Goal: Information Seeking & Learning: Learn about a topic

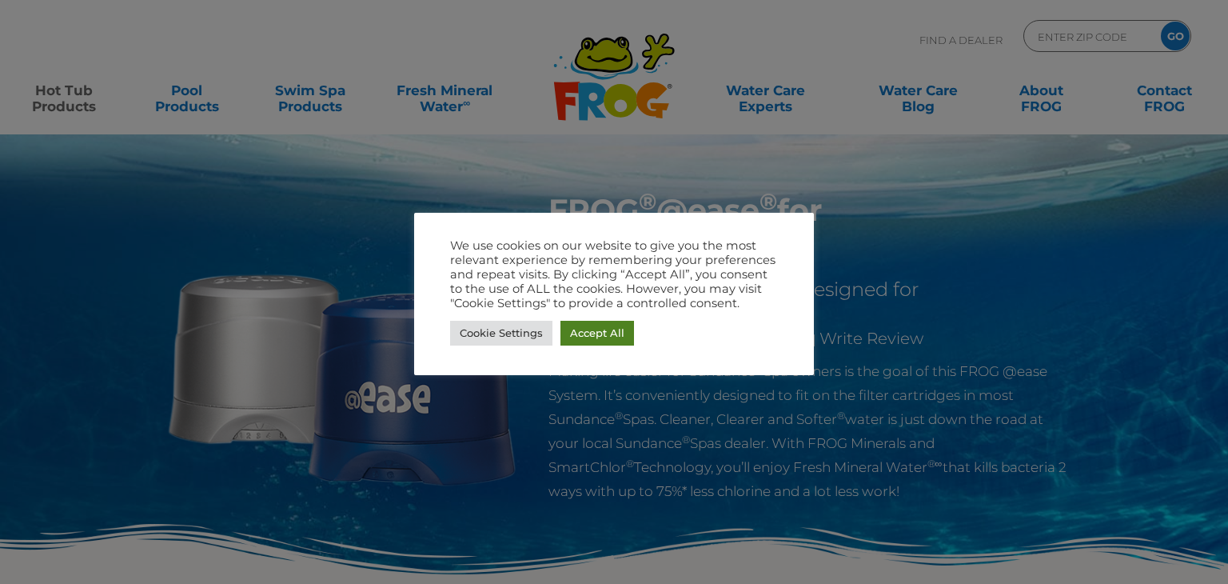
click at [601, 330] on link "Accept All" at bounding box center [597, 333] width 74 height 25
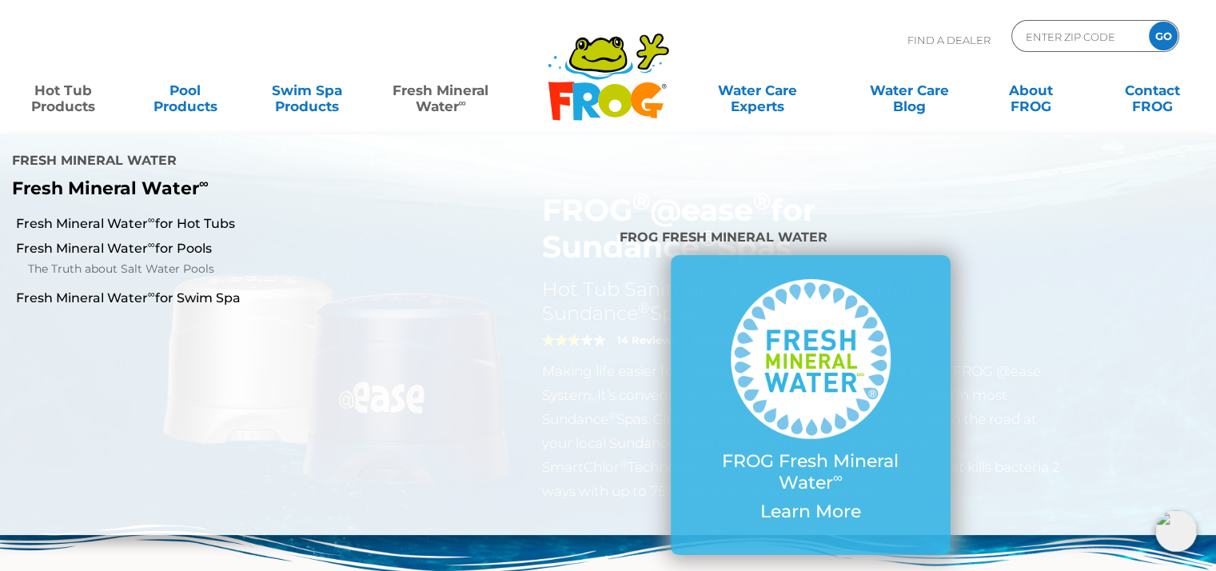
click at [440, 102] on link "Fresh Mineral Water ∞" at bounding box center [440, 90] width 118 height 32
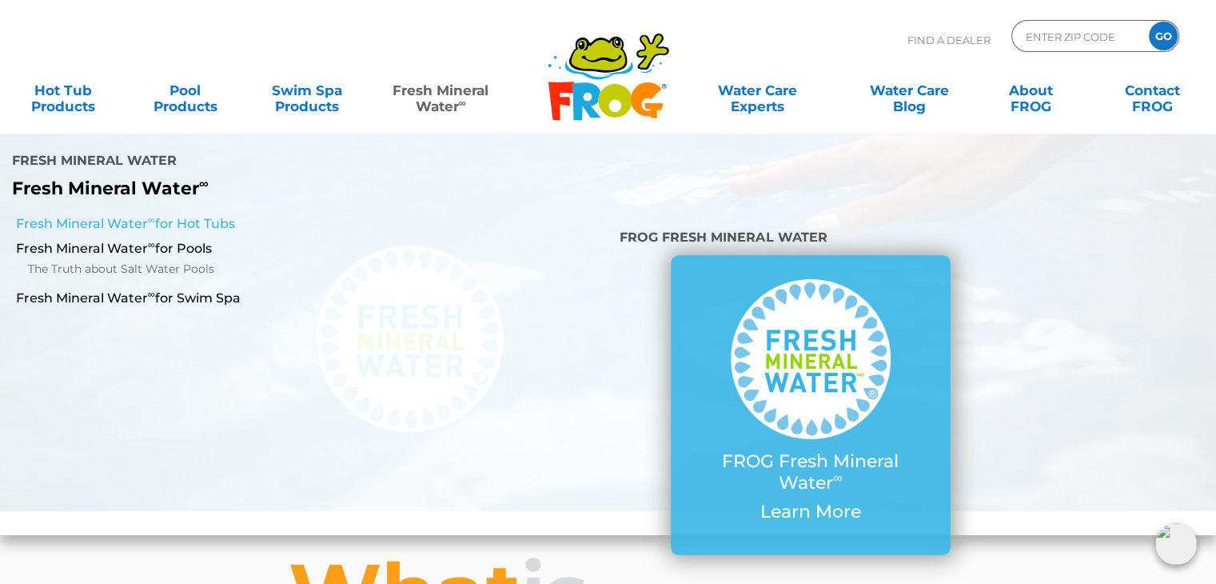
click at [216, 221] on link "Fresh Mineral Water ∞ for Hot Tubs" at bounding box center [210, 224] width 389 height 18
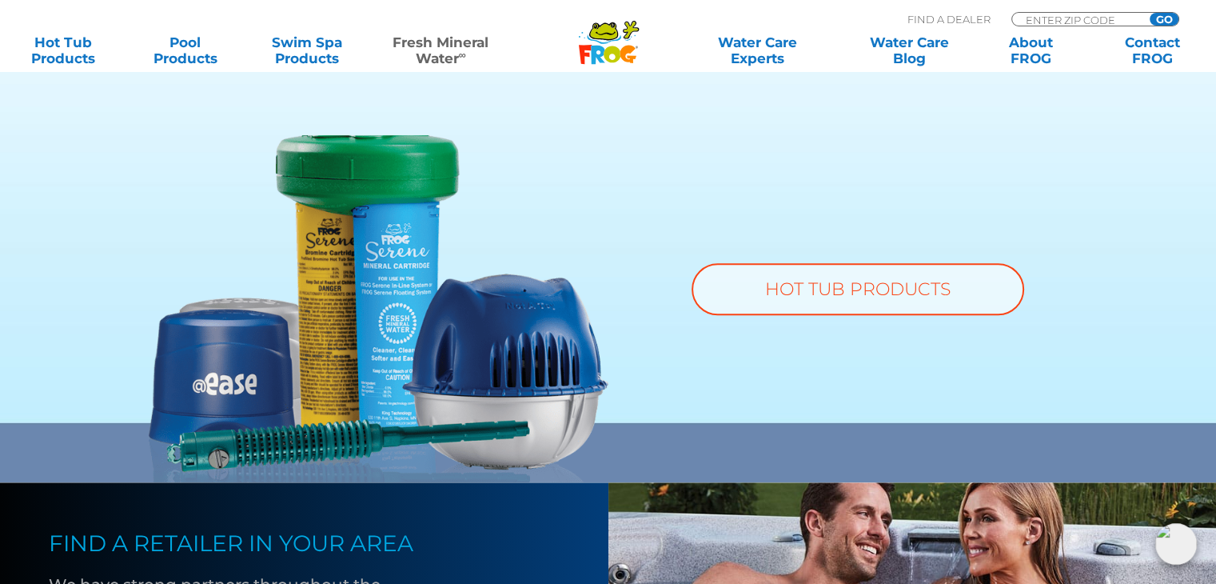
scroll to position [1279, 0]
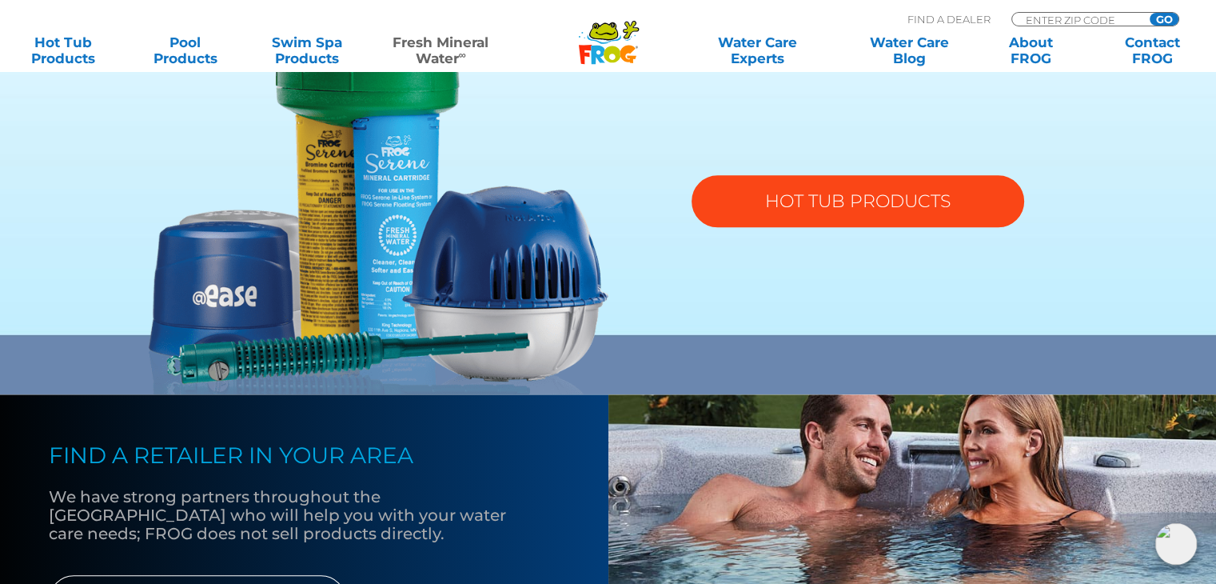
click at [850, 195] on link "HOT TUB PRODUCTS" at bounding box center [857, 201] width 333 height 52
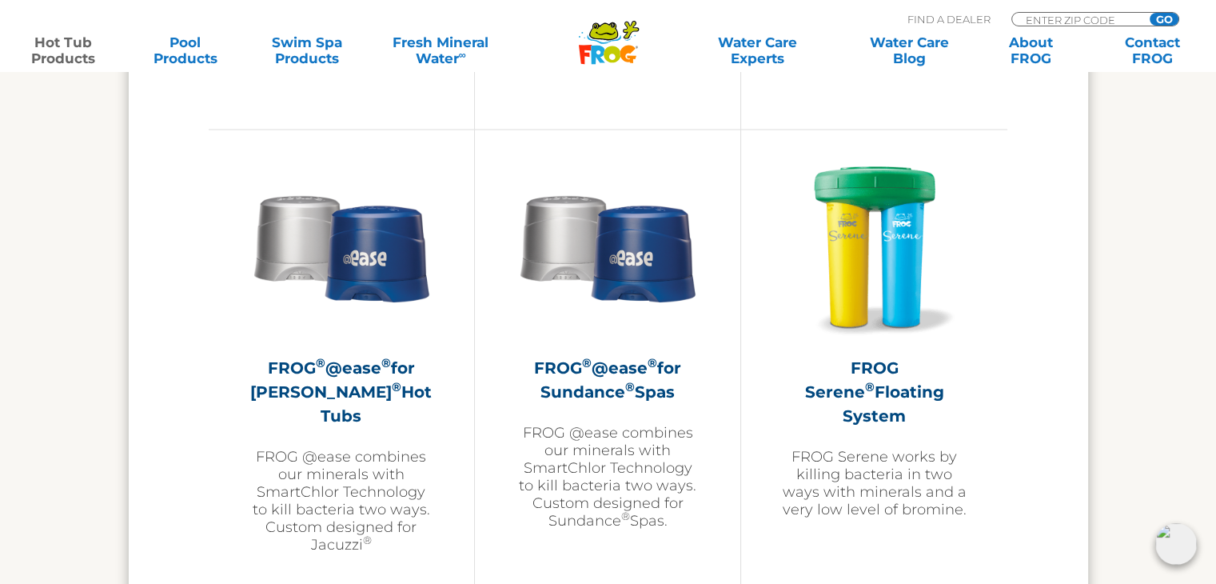
scroll to position [2798, 0]
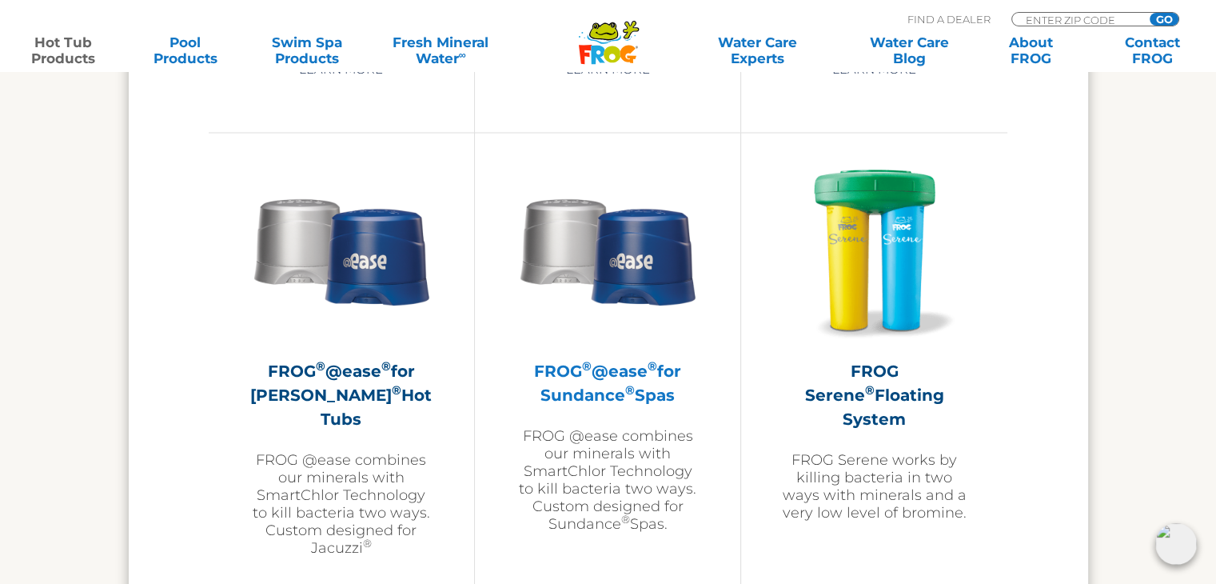
click at [607, 382] on h2 "FROG ® @ease ® for Sundance ® Spas" at bounding box center [607, 382] width 185 height 48
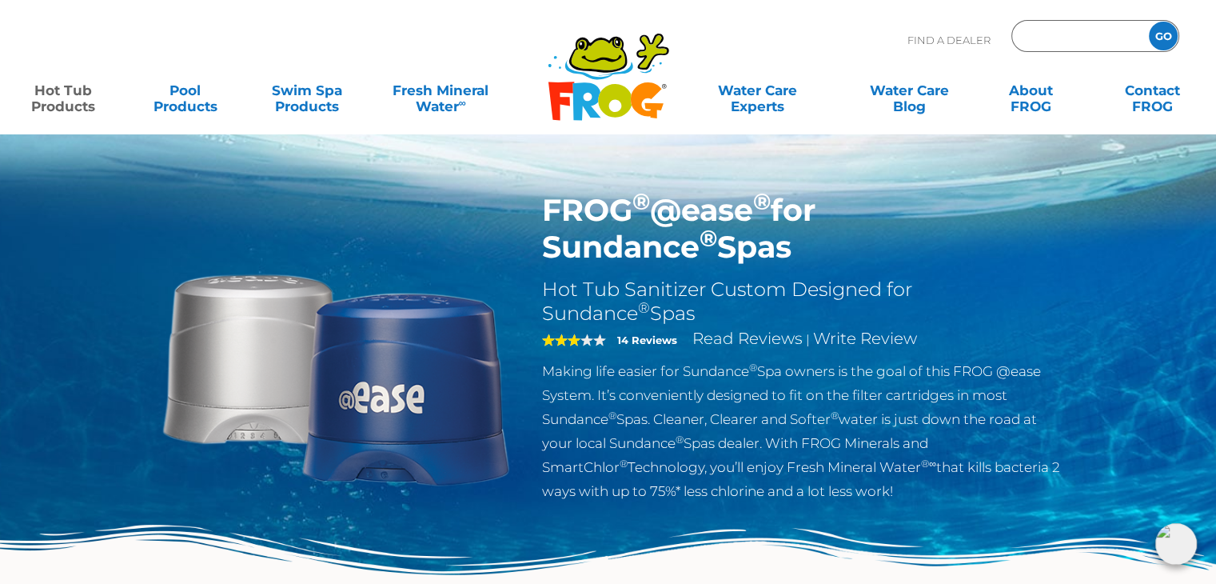
click at [1085, 34] on input "Zip Code Form" at bounding box center [1078, 36] width 108 height 23
type input "85140"
click at [1158, 31] on input "GO" at bounding box center [1163, 36] width 29 height 29
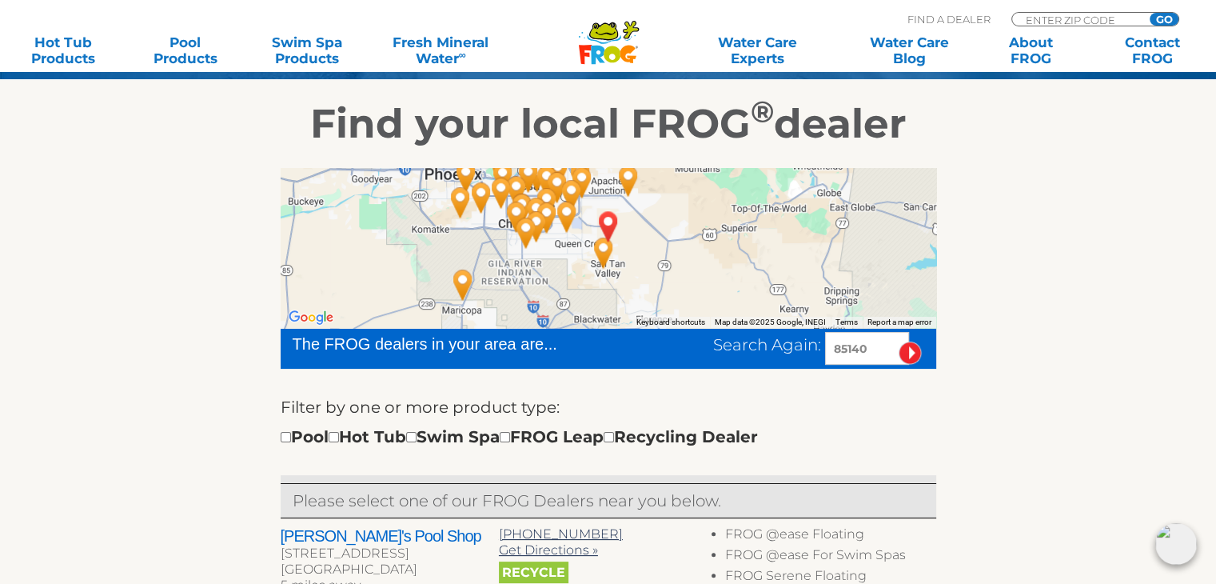
scroll to position [320, 0]
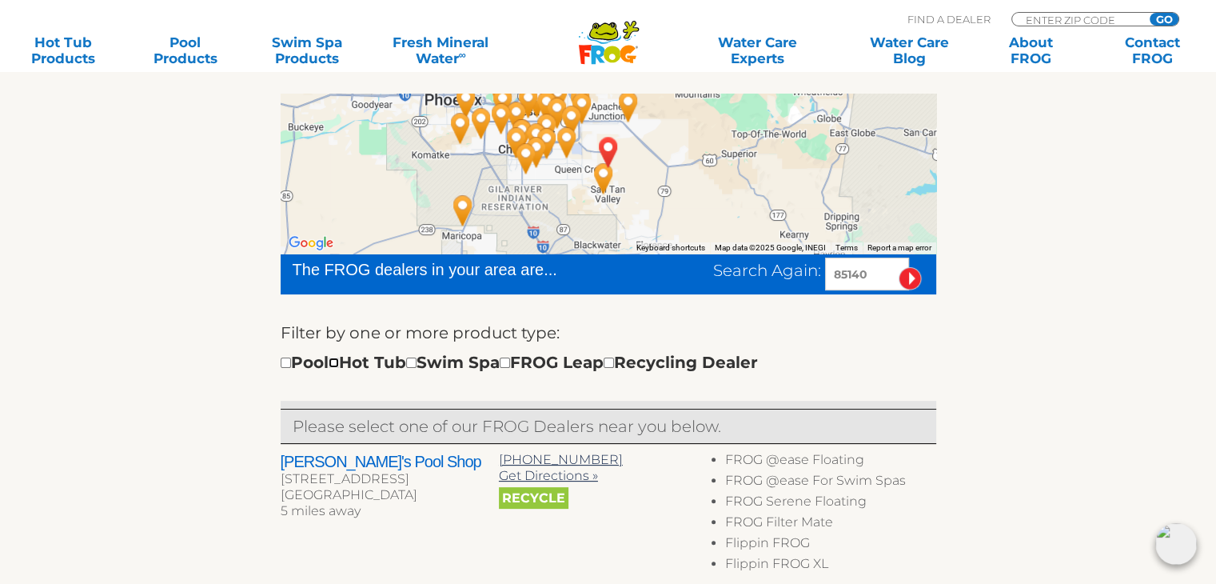
click at [339, 360] on input "checkbox" at bounding box center [334, 362] width 10 height 10
checkbox input "true"
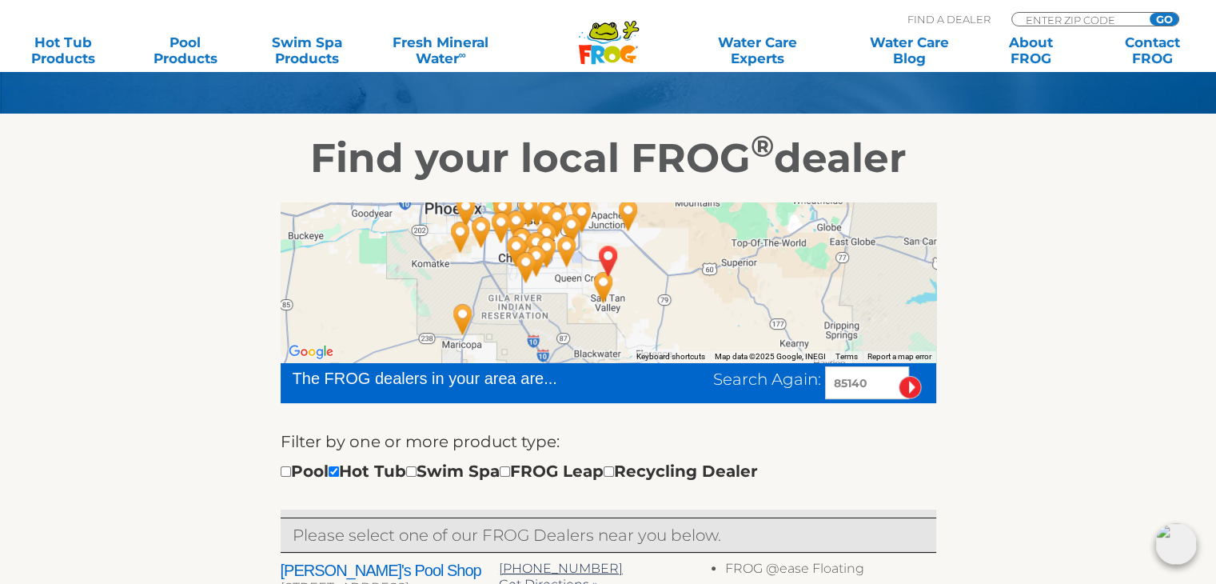
scroll to position [173, 0]
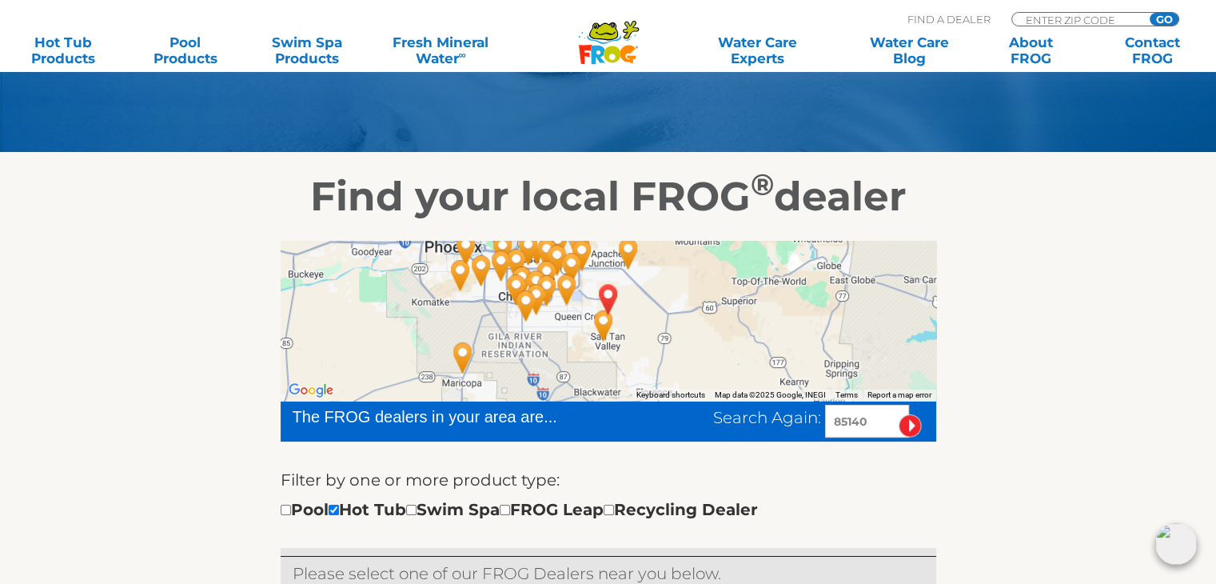
click at [640, 324] on div at bounding box center [608, 321] width 655 height 160
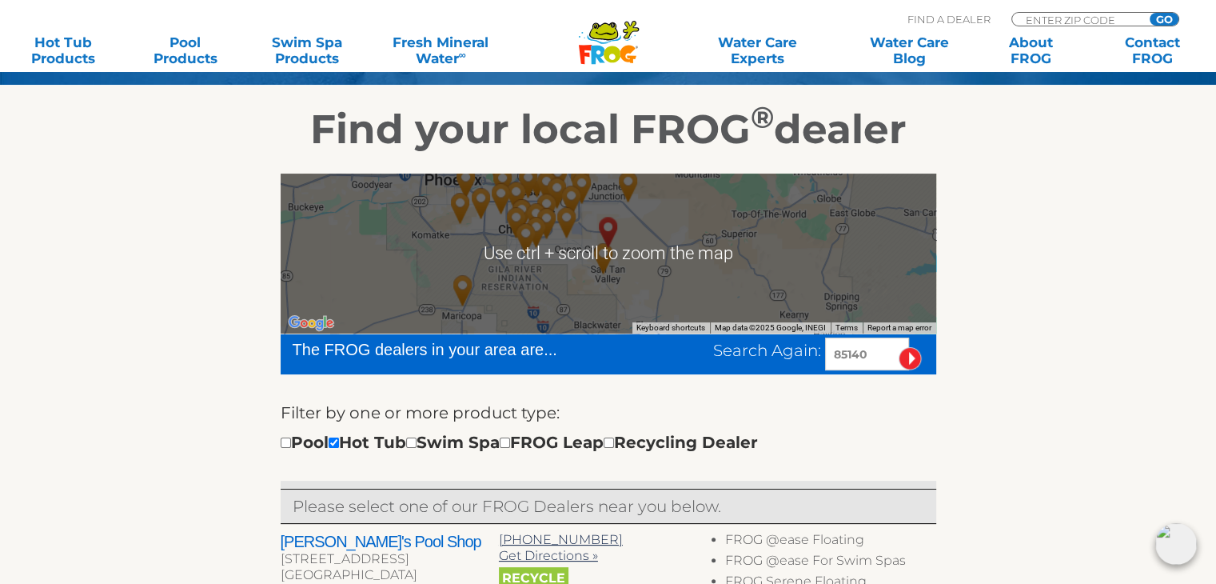
scroll to position [160, 0]
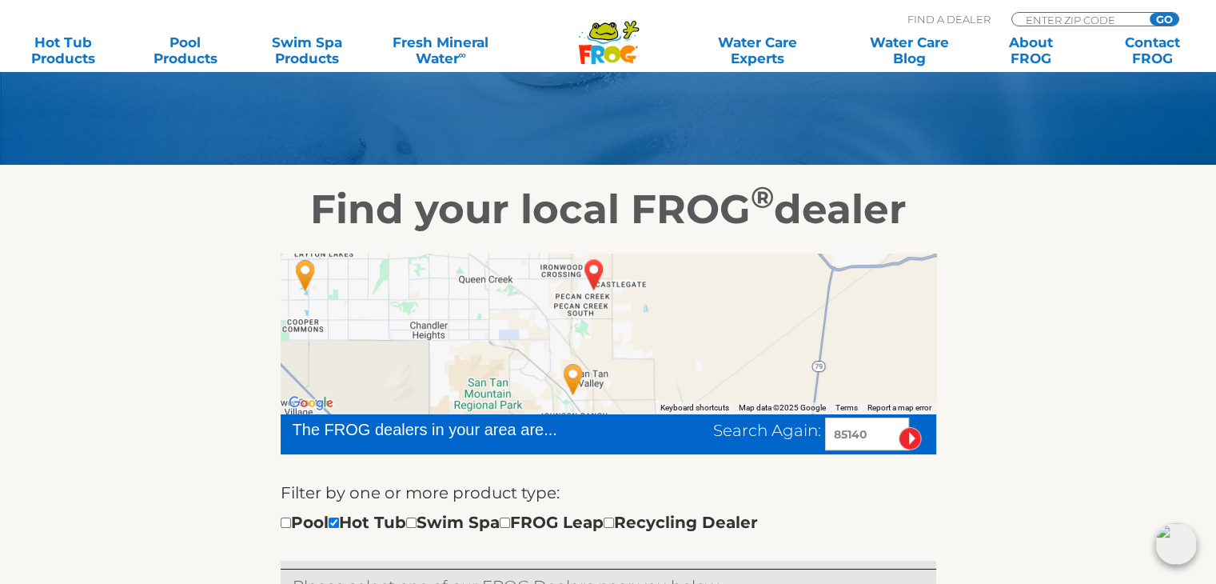
drag, startPoint x: 508, startPoint y: 299, endPoint x: 537, endPoint y: 314, distance: 32.5
click at [537, 314] on div at bounding box center [608, 333] width 655 height 160
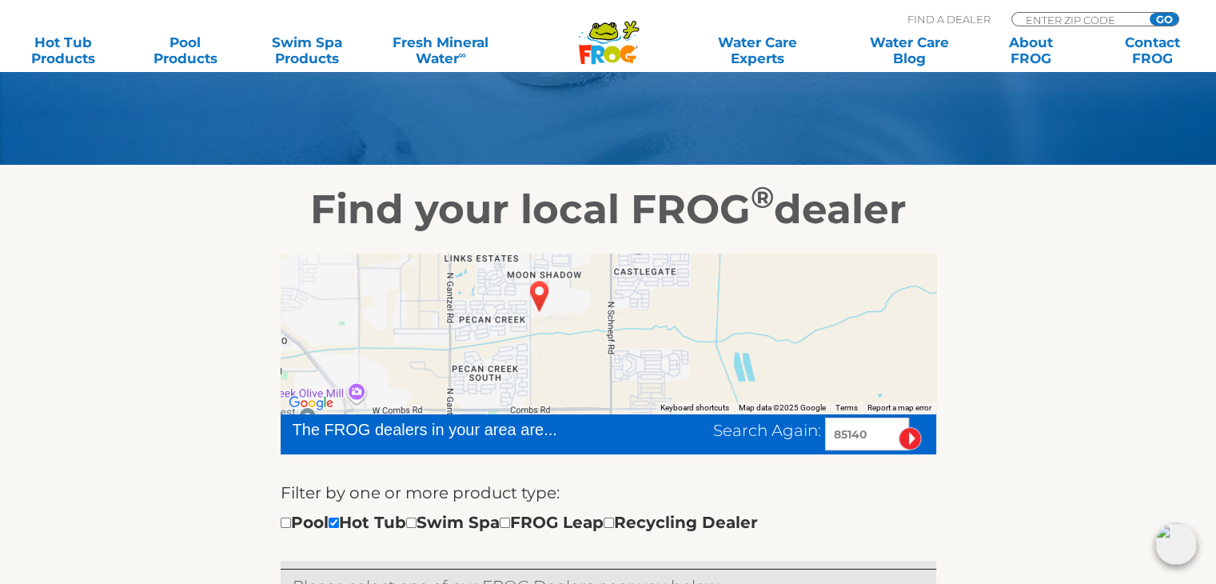
drag, startPoint x: 544, startPoint y: 320, endPoint x: 567, endPoint y: 358, distance: 44.8
click at [567, 358] on div at bounding box center [608, 333] width 655 height 160
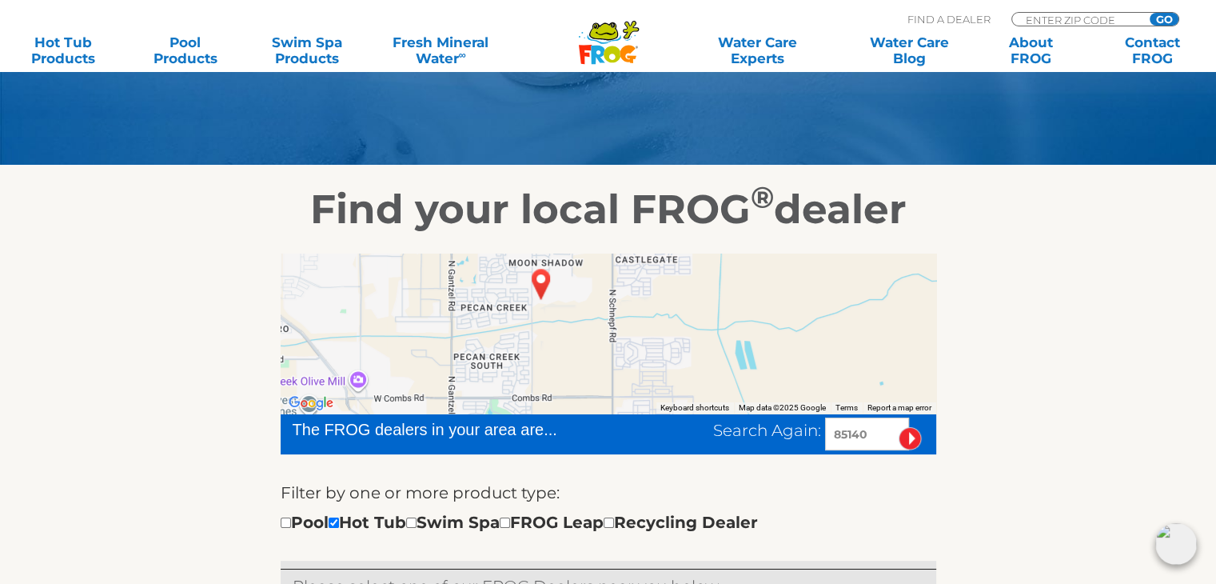
drag, startPoint x: 571, startPoint y: 378, endPoint x: 572, endPoint y: 363, distance: 15.3
click at [572, 363] on div at bounding box center [608, 333] width 655 height 160
click at [538, 279] on img "QUEEN CREEK, AZ 85140" at bounding box center [541, 283] width 37 height 43
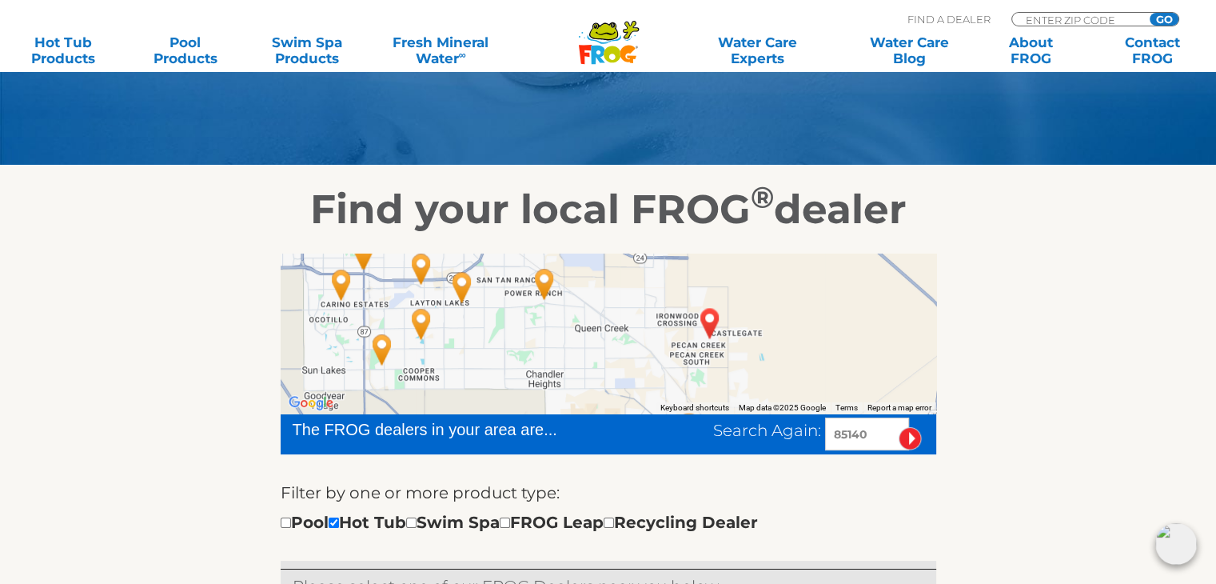
drag, startPoint x: 367, startPoint y: 368, endPoint x: 633, endPoint y: 384, distance: 266.7
click at [633, 384] on div at bounding box center [608, 333] width 655 height 160
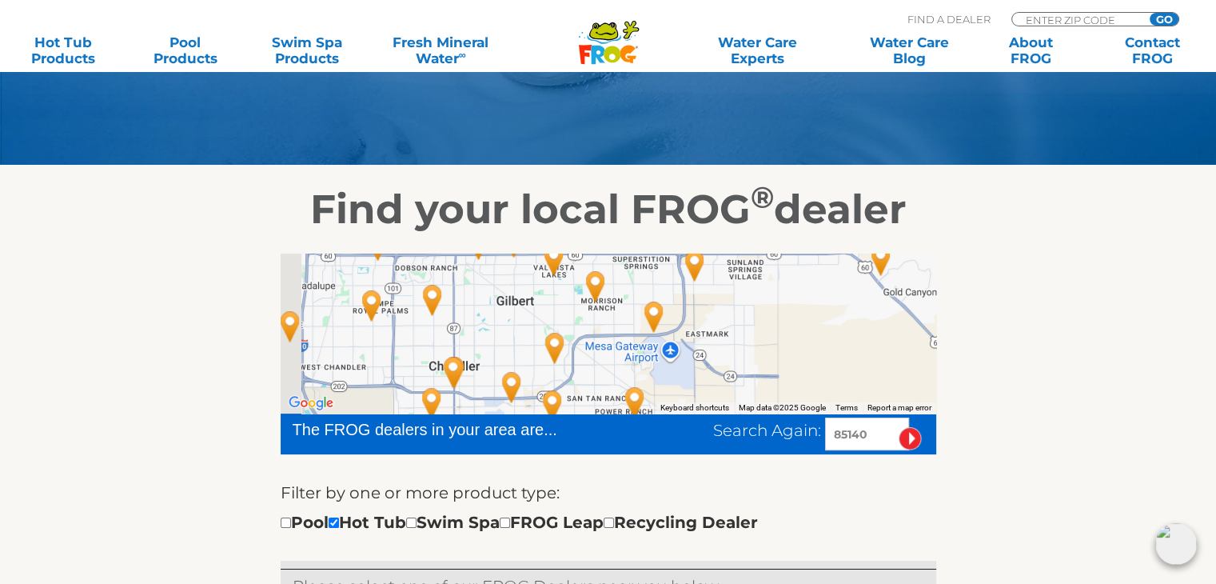
drag, startPoint x: 523, startPoint y: 397, endPoint x: 559, endPoint y: 406, distance: 37.0
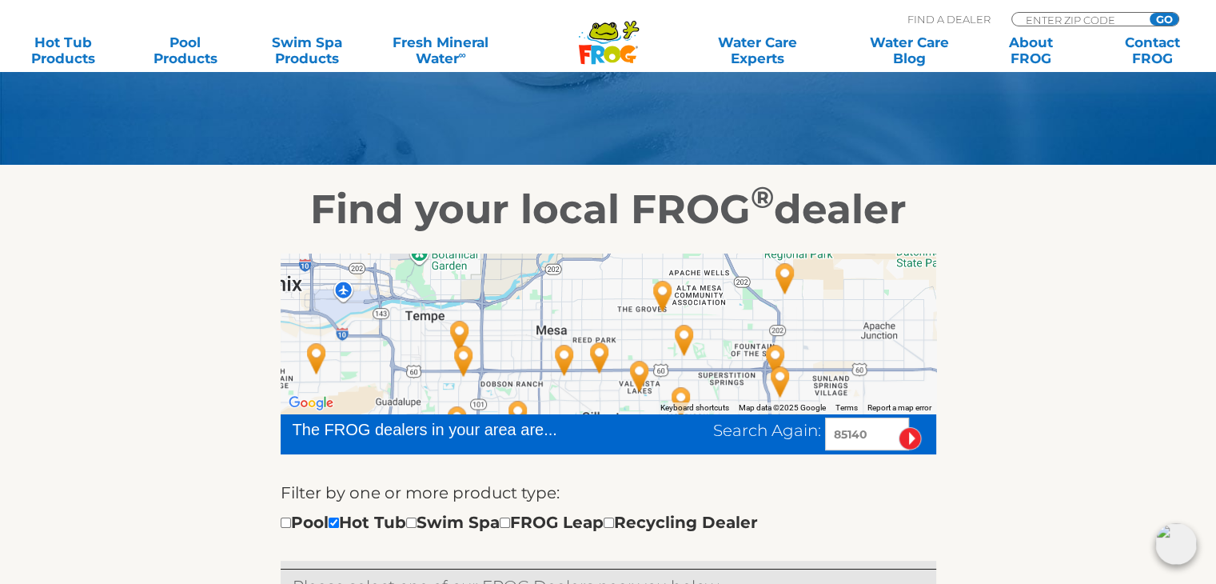
drag, startPoint x: 503, startPoint y: 331, endPoint x: 581, endPoint y: 438, distance: 132.7
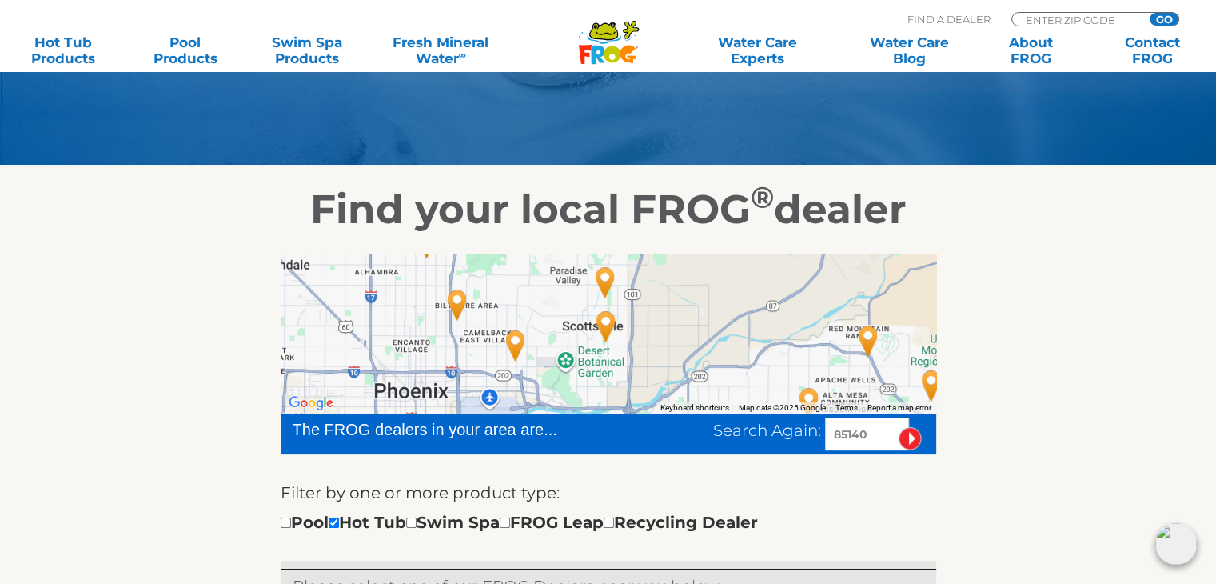
drag, startPoint x: 429, startPoint y: 313, endPoint x: 576, endPoint y: 420, distance: 181.3
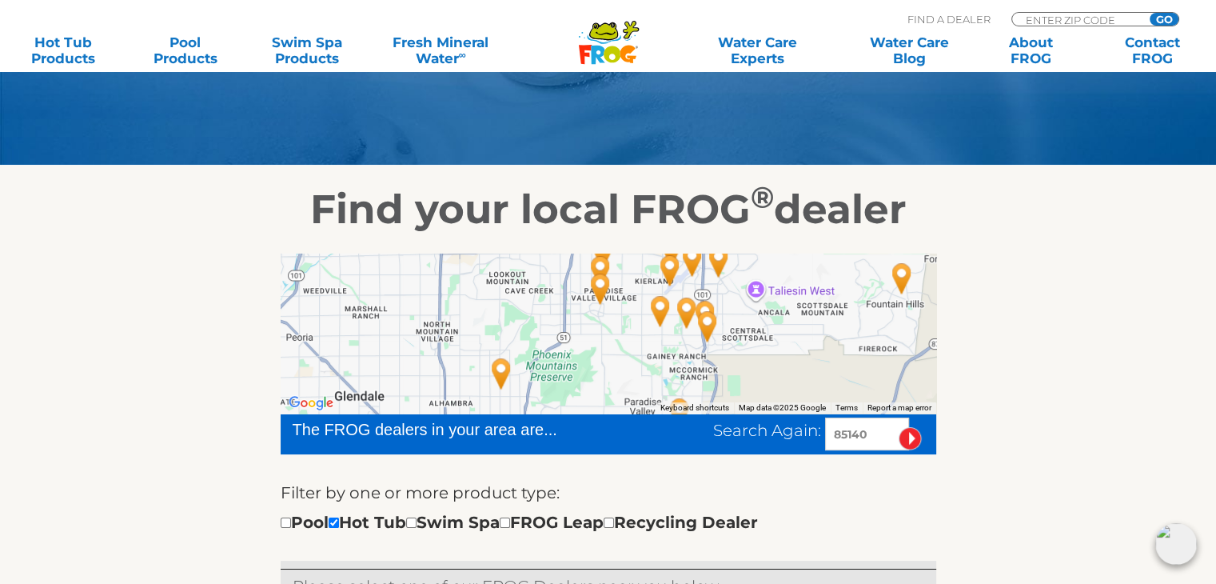
drag, startPoint x: 521, startPoint y: 300, endPoint x: 595, endPoint y: 434, distance: 153.1
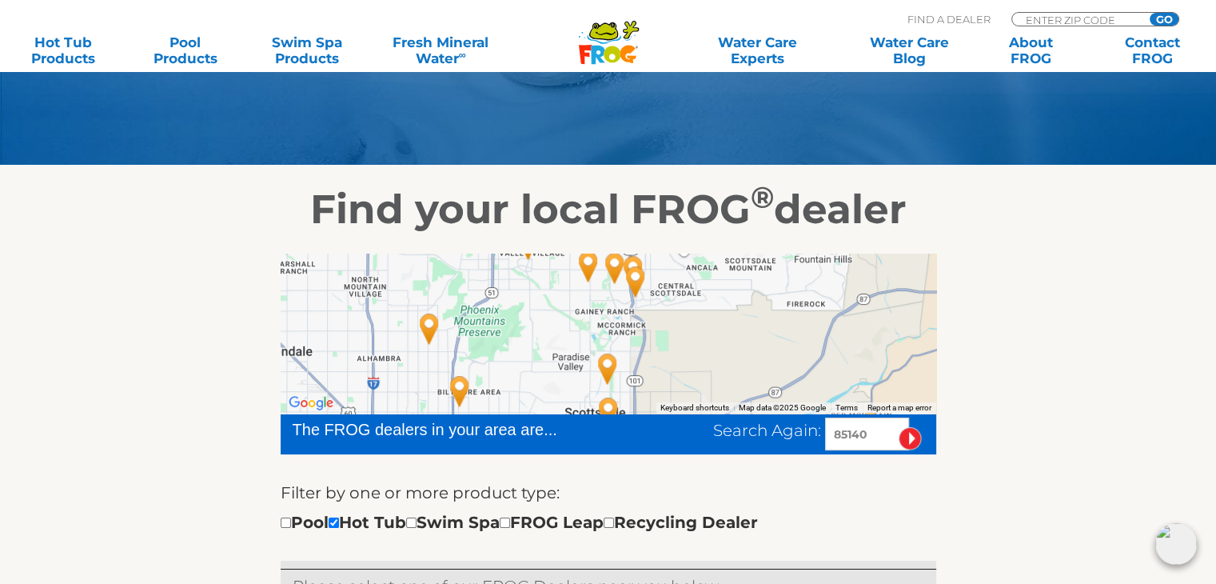
drag, startPoint x: 615, startPoint y: 307, endPoint x: 622, endPoint y: 301, distance: 8.5
click at [540, 261] on img "Today's Pool & Patio - Phoenix - 35 miles away." at bounding box center [528, 243] width 37 height 43
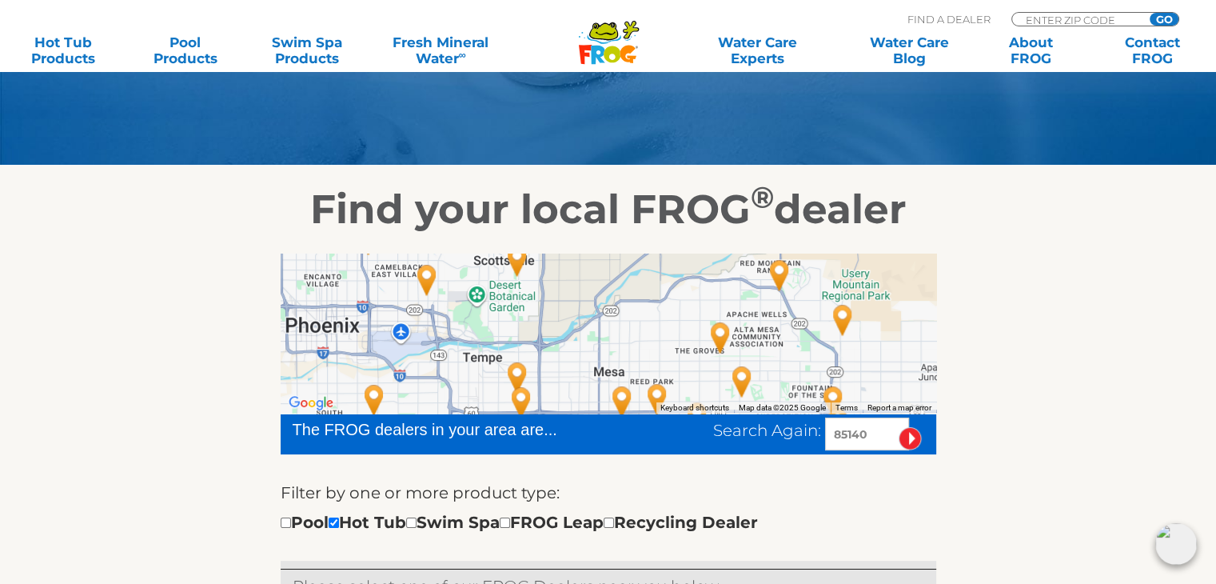
drag, startPoint x: 668, startPoint y: 370, endPoint x: 576, endPoint y: 217, distance: 179.3
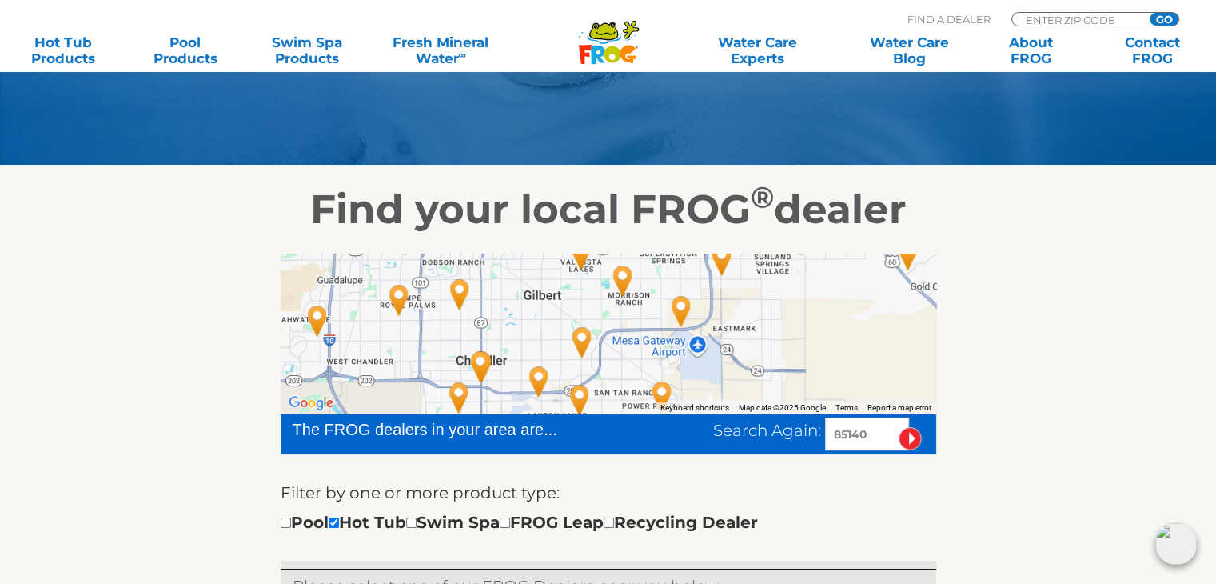
drag, startPoint x: 767, startPoint y: 378, endPoint x: 714, endPoint y: 304, distance: 91.6
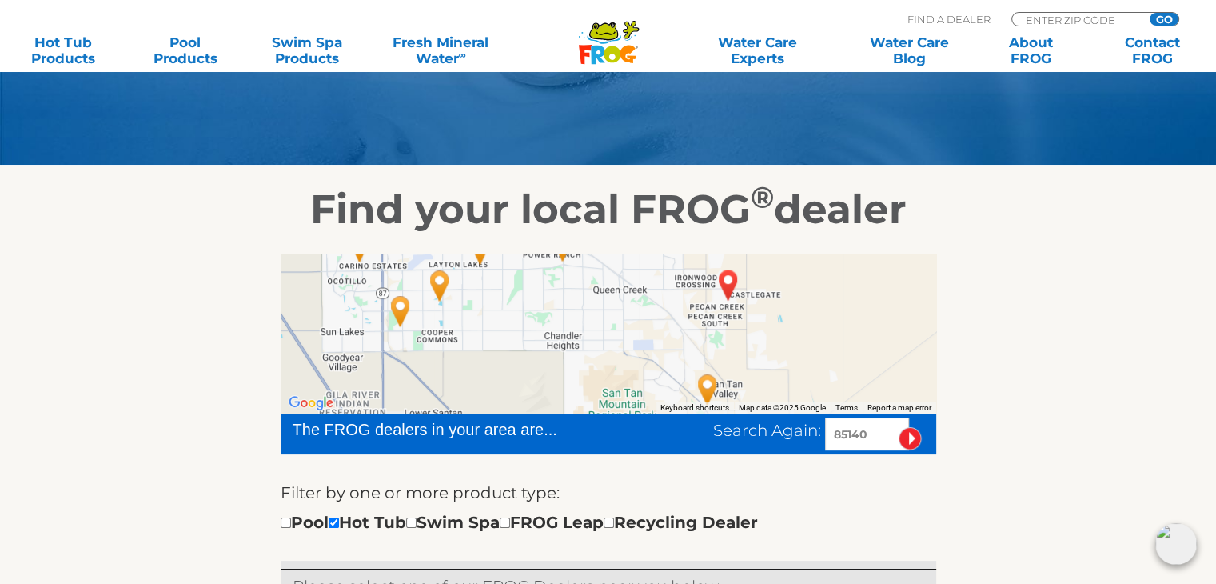
drag, startPoint x: 697, startPoint y: 353, endPoint x: 632, endPoint y: 241, distance: 128.6
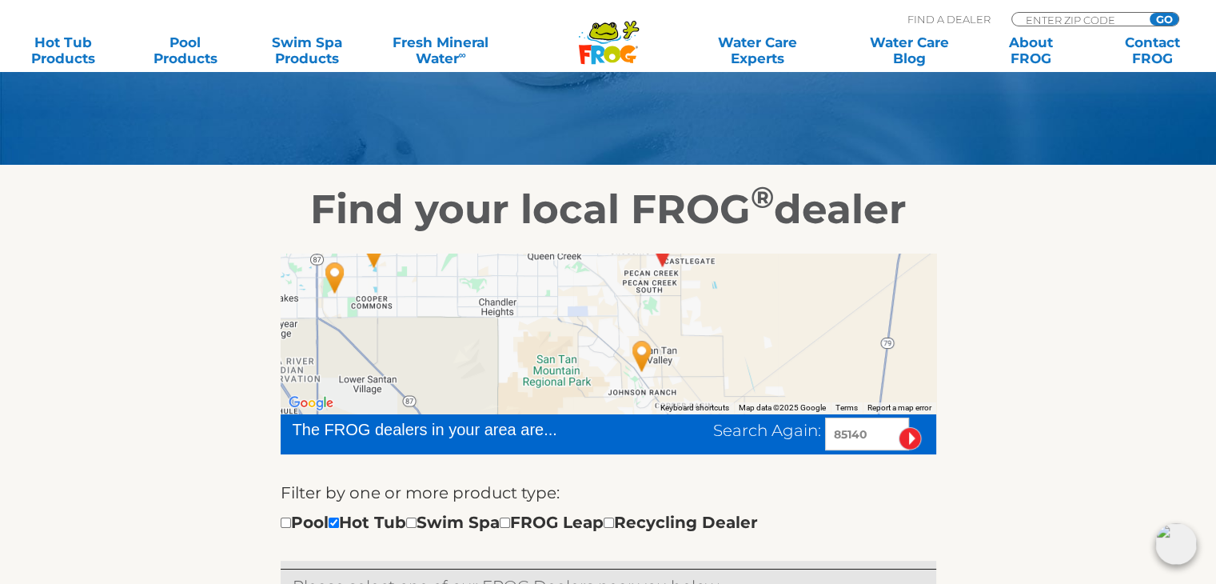
drag, startPoint x: 739, startPoint y: 372, endPoint x: 674, endPoint y: 337, distance: 74.1
click at [674, 337] on div at bounding box center [608, 333] width 655 height 160
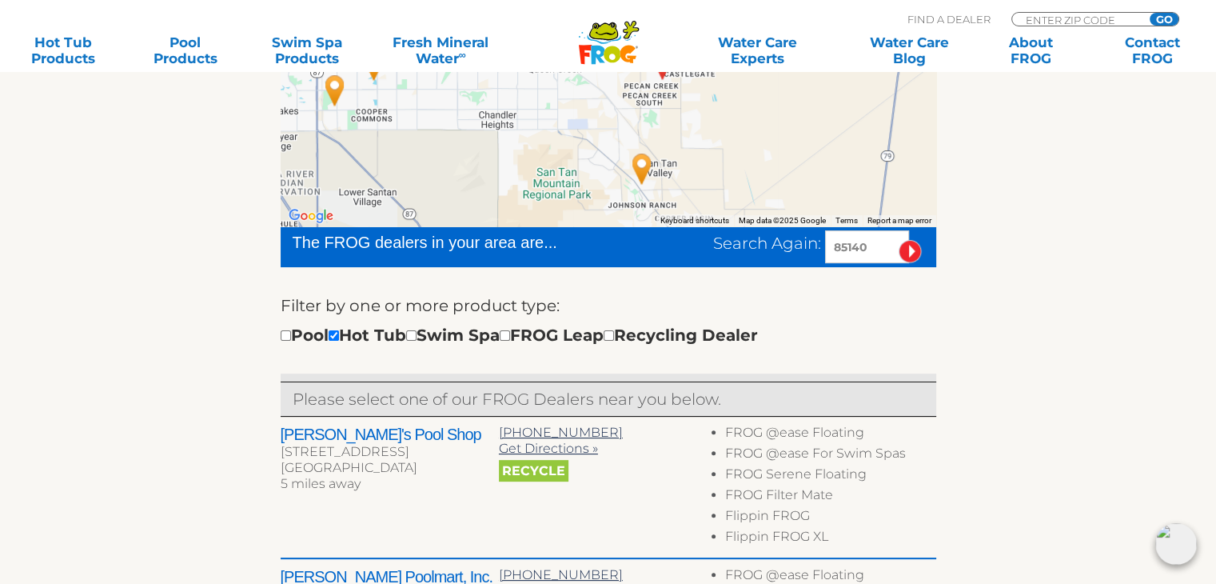
scroll to position [320, 0]
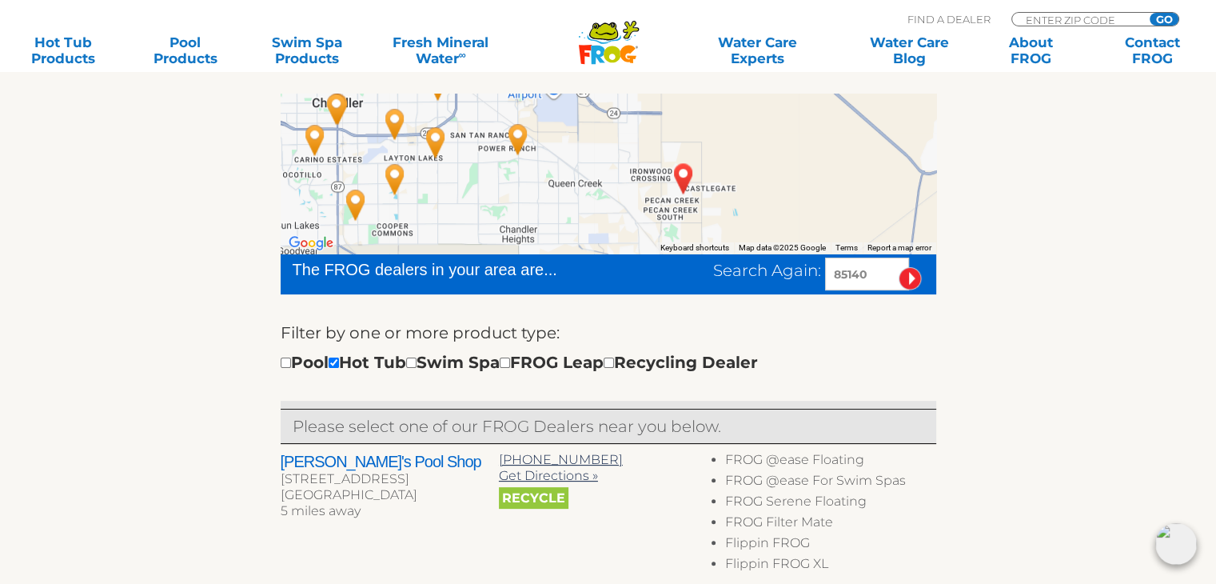
drag, startPoint x: 723, startPoint y: 161, endPoint x: 745, endPoint y: 251, distance: 92.3
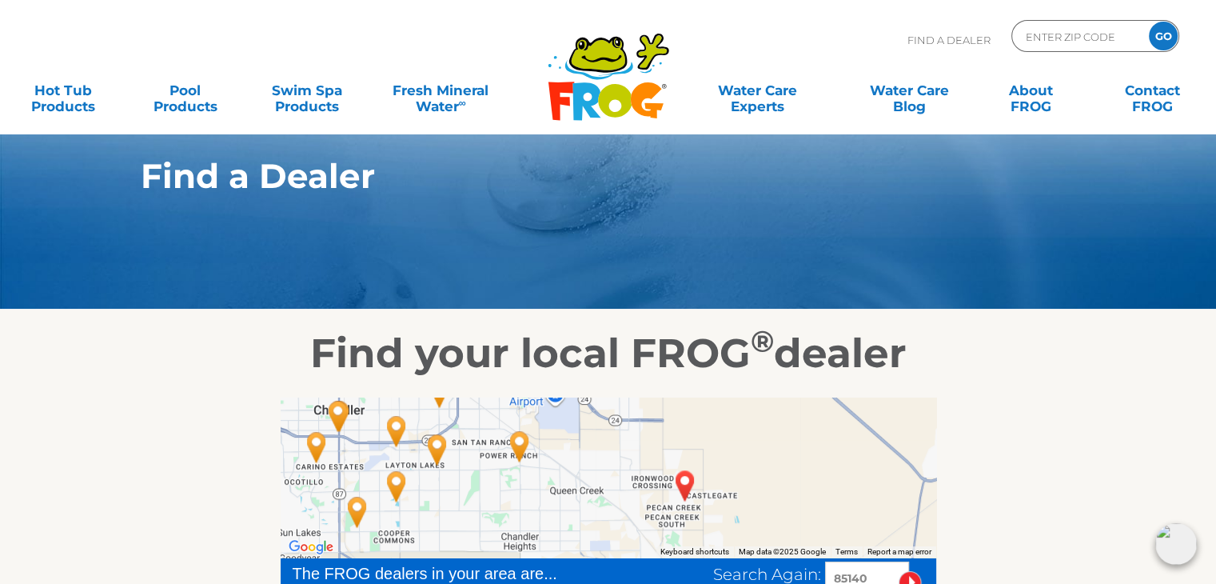
scroll to position [0, 0]
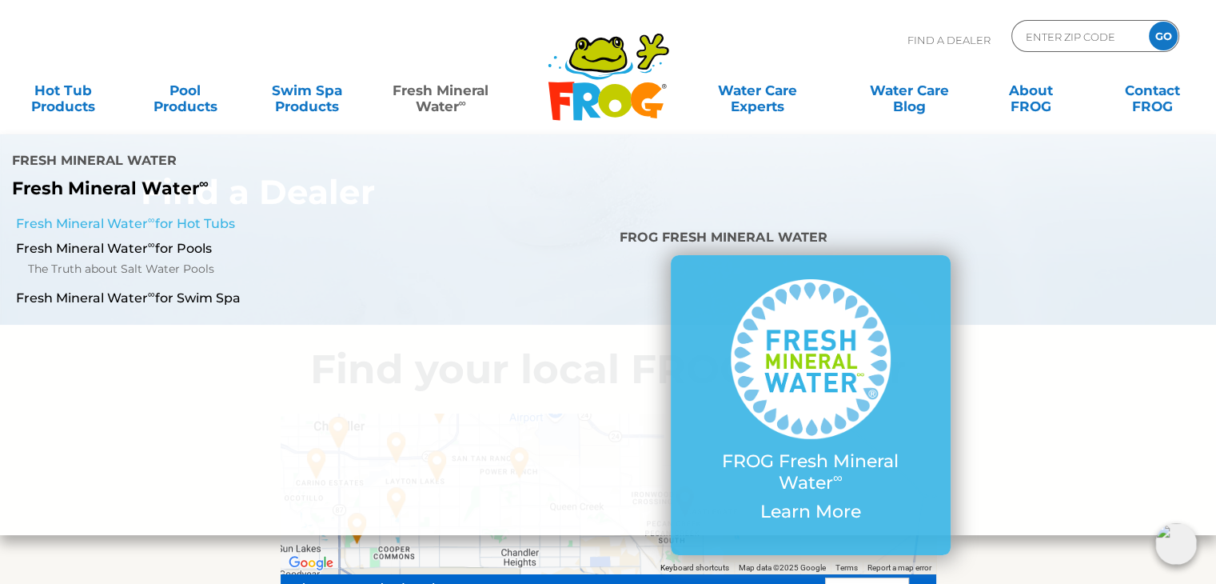
click at [220, 229] on link "Fresh Mineral Water ∞ for Hot Tubs" at bounding box center [210, 224] width 389 height 18
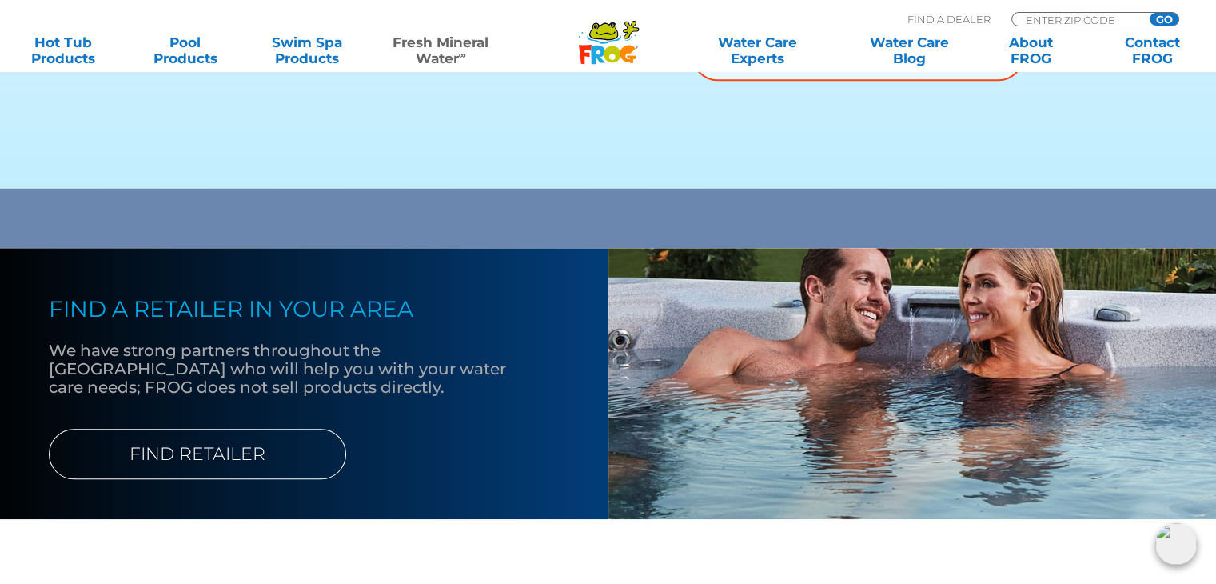
scroll to position [1439, 0]
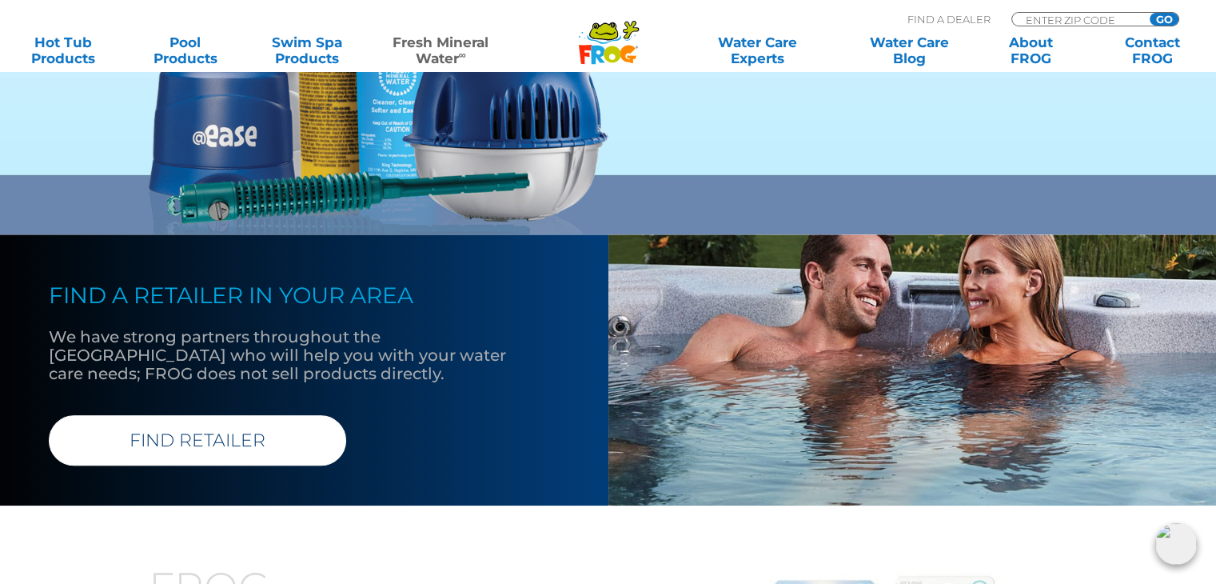
click at [252, 450] on link "FIND RETAILER" at bounding box center [197, 440] width 297 height 50
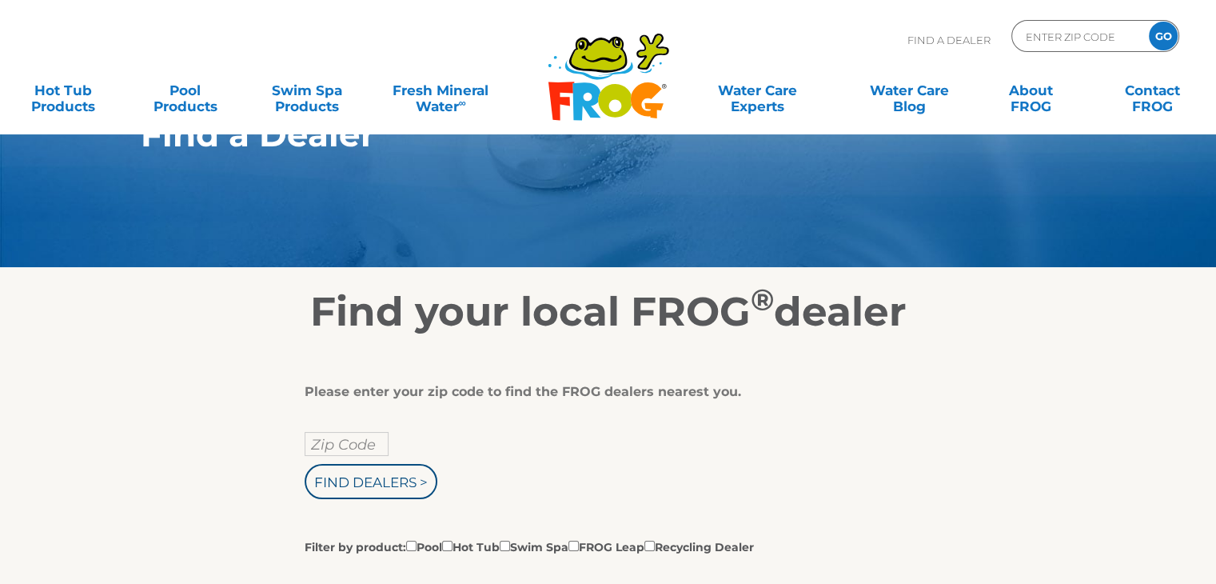
scroll to position [160, 0]
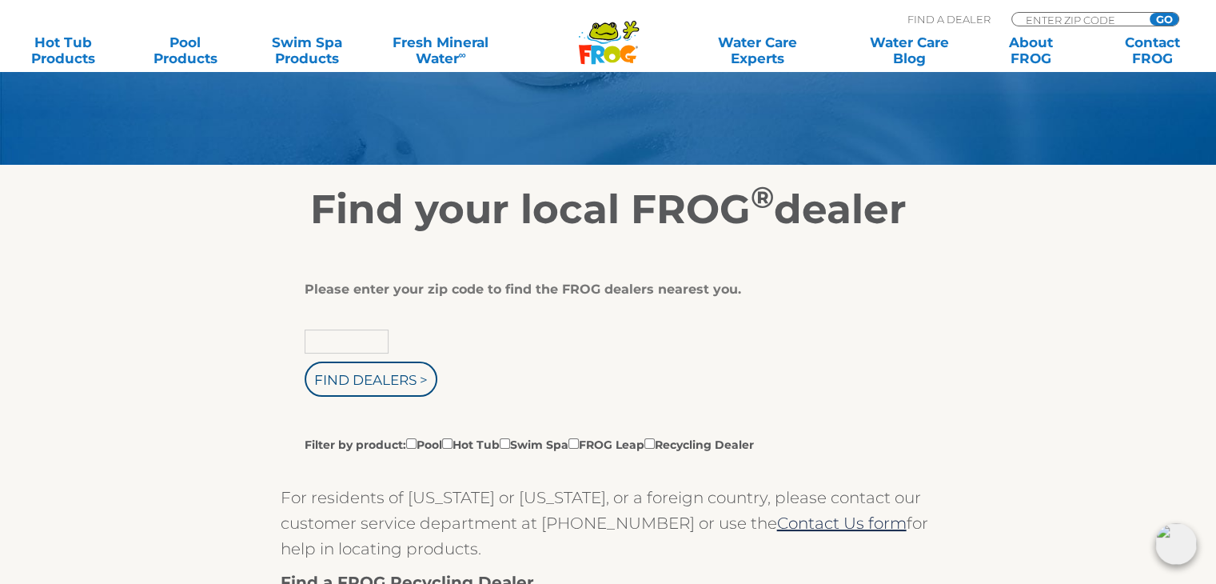
click at [355, 346] on input "text" at bounding box center [347, 341] width 84 height 24
type input "85140"
click at [384, 385] on input "Find Dealers >" at bounding box center [371, 378] width 133 height 35
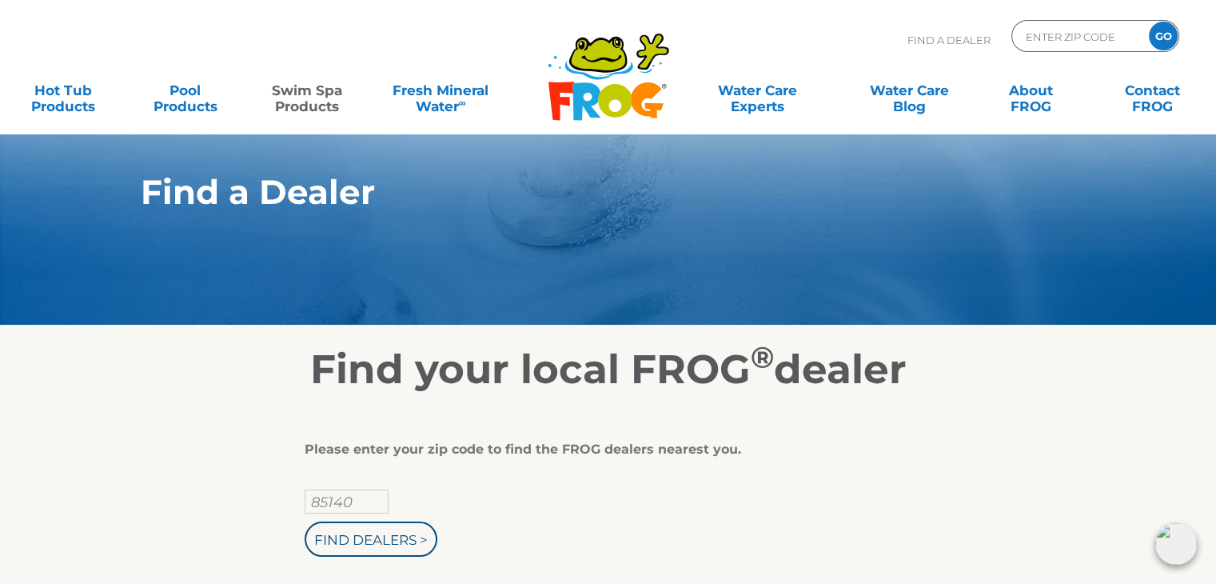
click at [313, 103] on link "Swim Spa Products" at bounding box center [307, 90] width 94 height 32
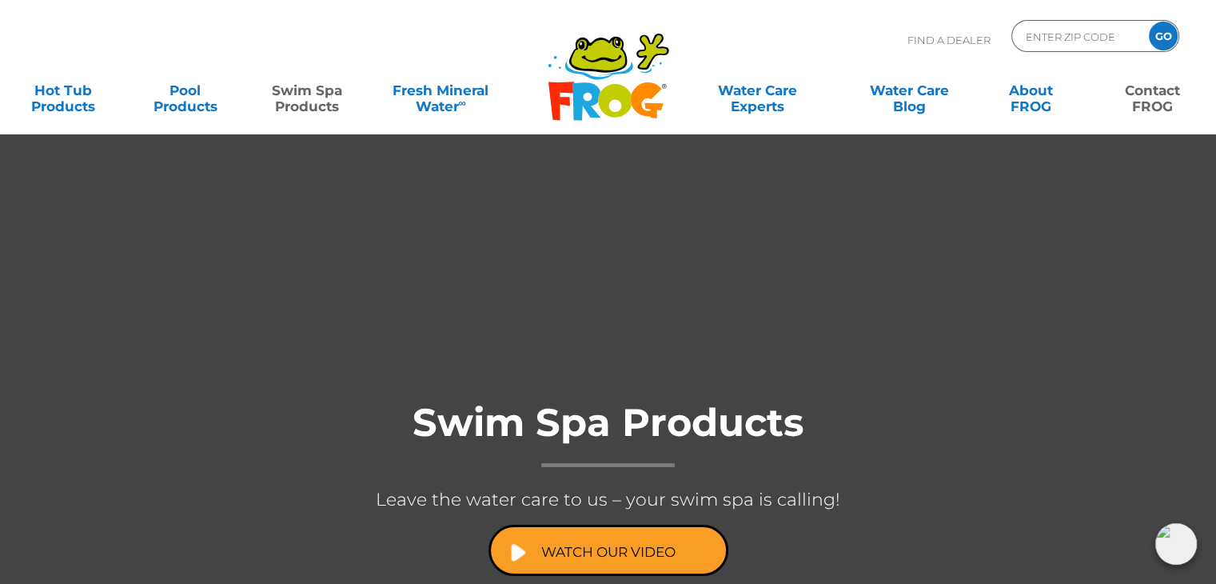
click at [1154, 94] on link "Contact FROG" at bounding box center [1152, 90] width 94 height 32
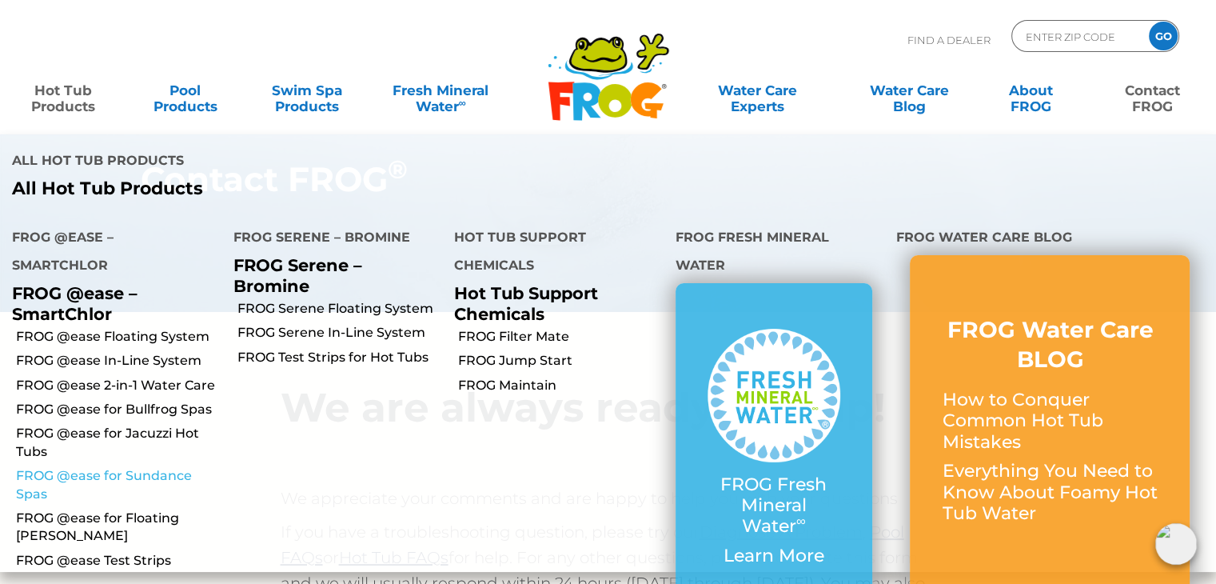
click at [143, 478] on link "FROG @ease for Sundance Spas" at bounding box center [118, 485] width 205 height 36
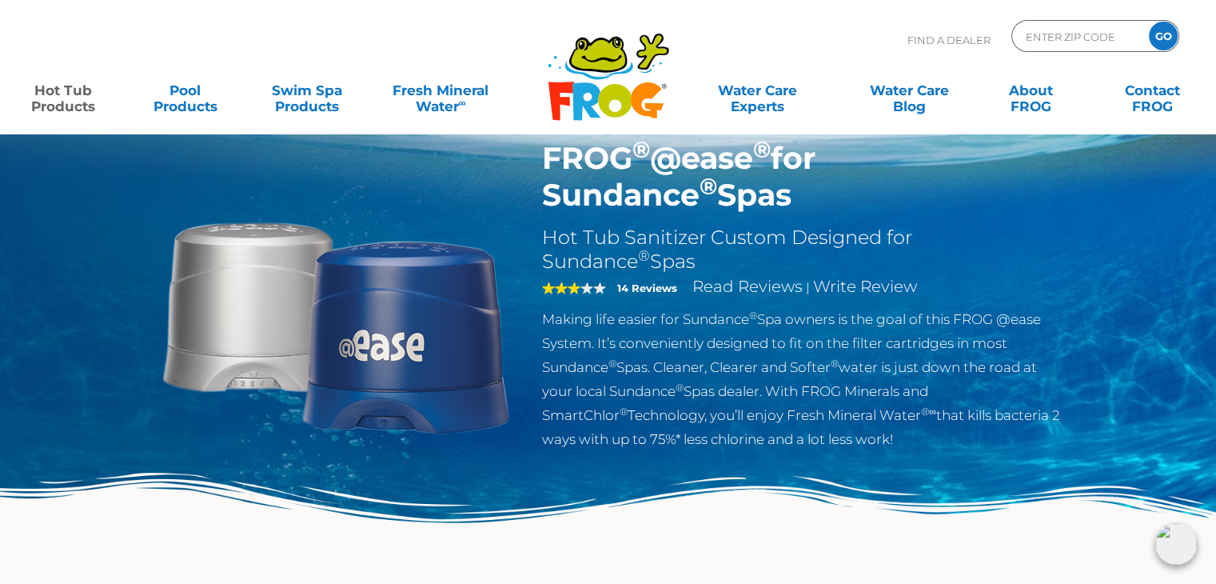
scroll to position [80, 0]
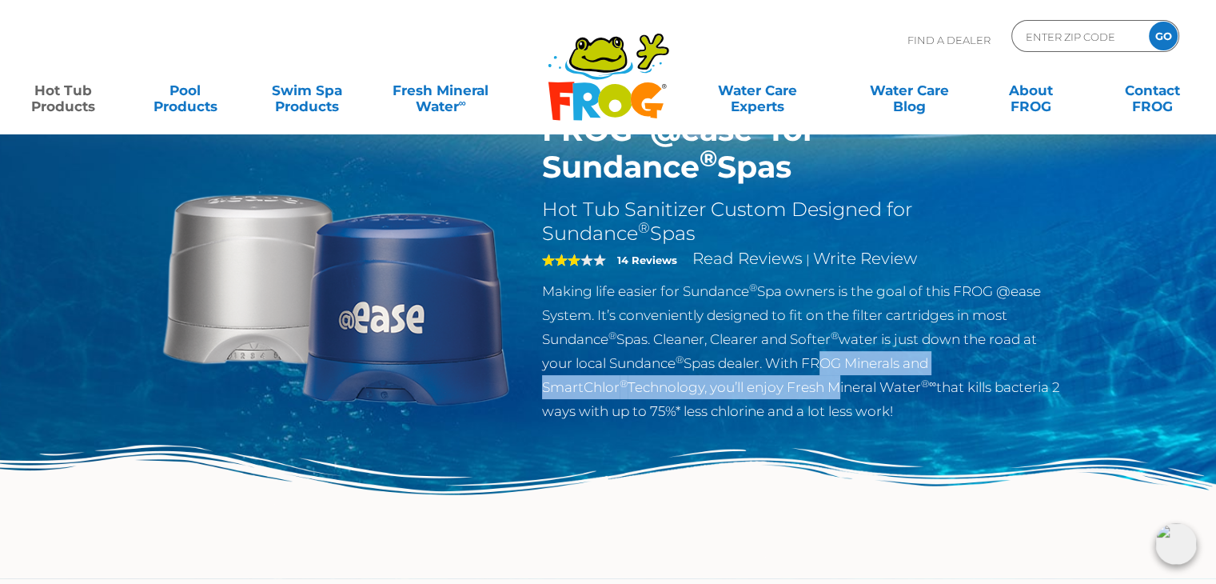
drag, startPoint x: 820, startPoint y: 355, endPoint x: 828, endPoint y: 375, distance: 21.5
click at [831, 377] on p "Making life easier for Sundance ® Spa owners is the goal of this FROG @ease Sys…" at bounding box center [803, 351] width 522 height 144
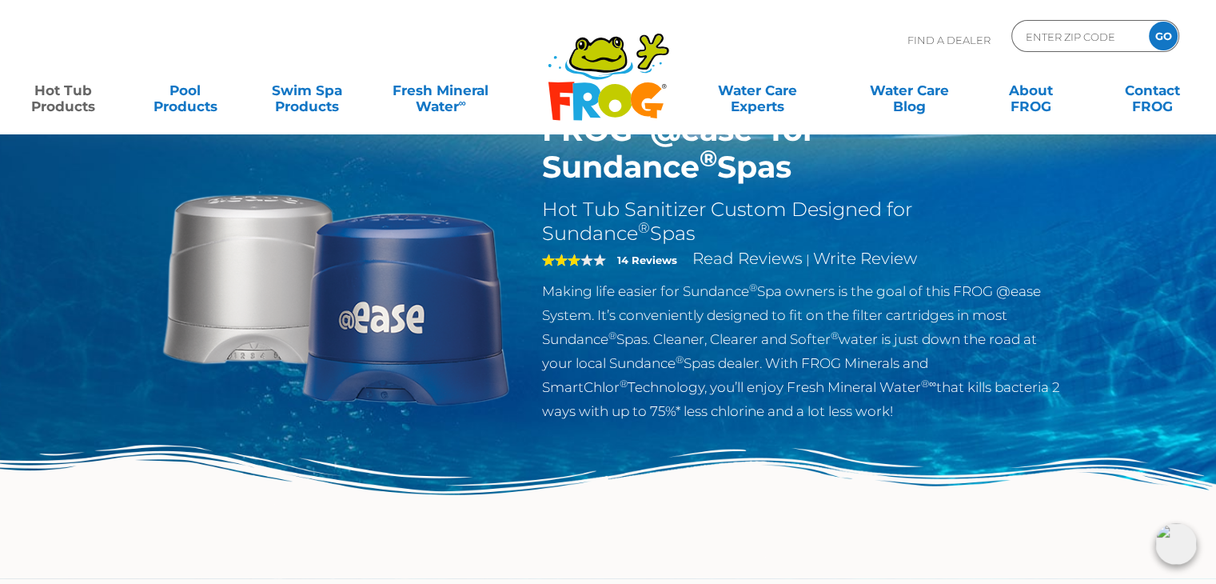
click at [806, 360] on p "Making life easier for Sundance ® Spa owners is the goal of this FROG @ease Sys…" at bounding box center [803, 351] width 522 height 144
drag, startPoint x: 807, startPoint y: 362, endPoint x: 897, endPoint y: 363, distance: 90.3
click at [908, 364] on p "Making life easier for Sundance ® Spa owners is the goal of this FROG @ease Sys…" at bounding box center [803, 351] width 522 height 144
copy p "FROG Minerals"
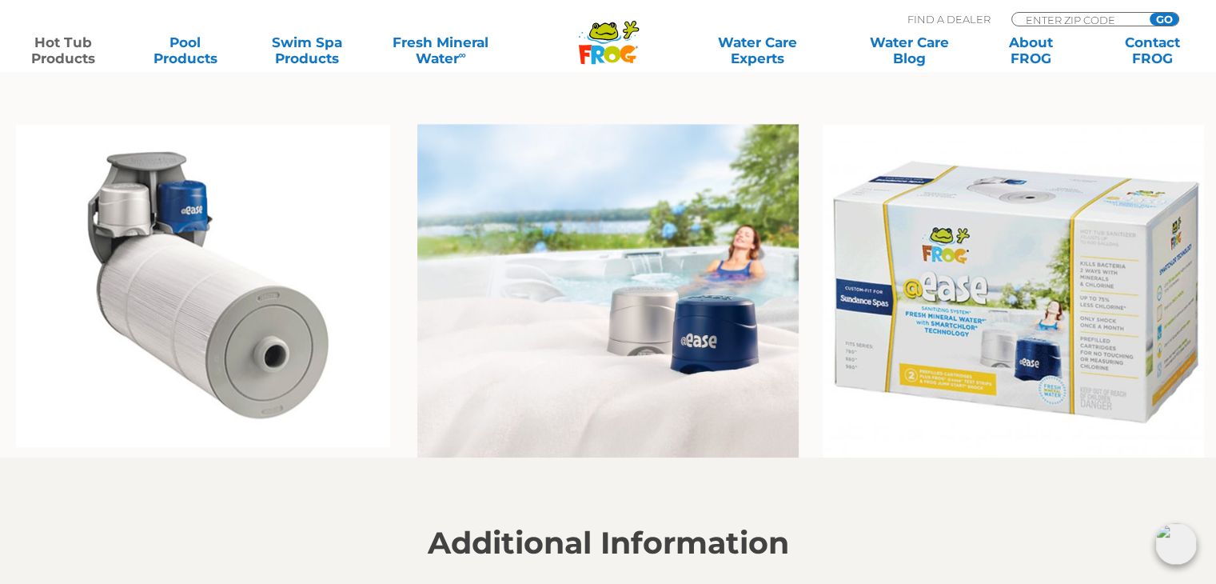
scroll to position [1199, 0]
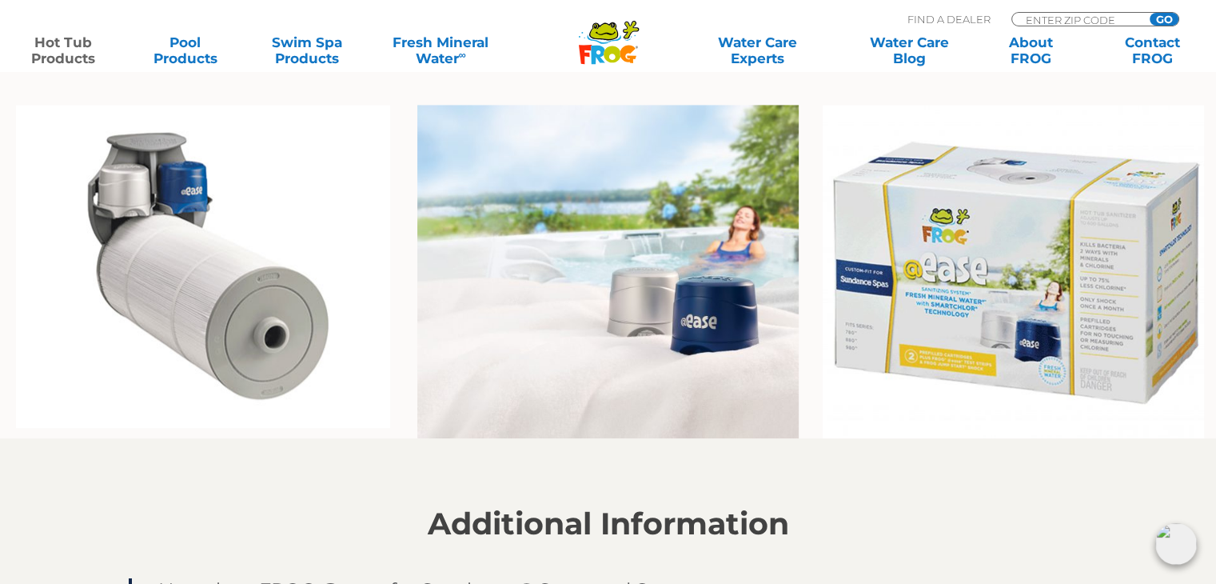
click at [1028, 286] on img at bounding box center [1013, 271] width 381 height 333
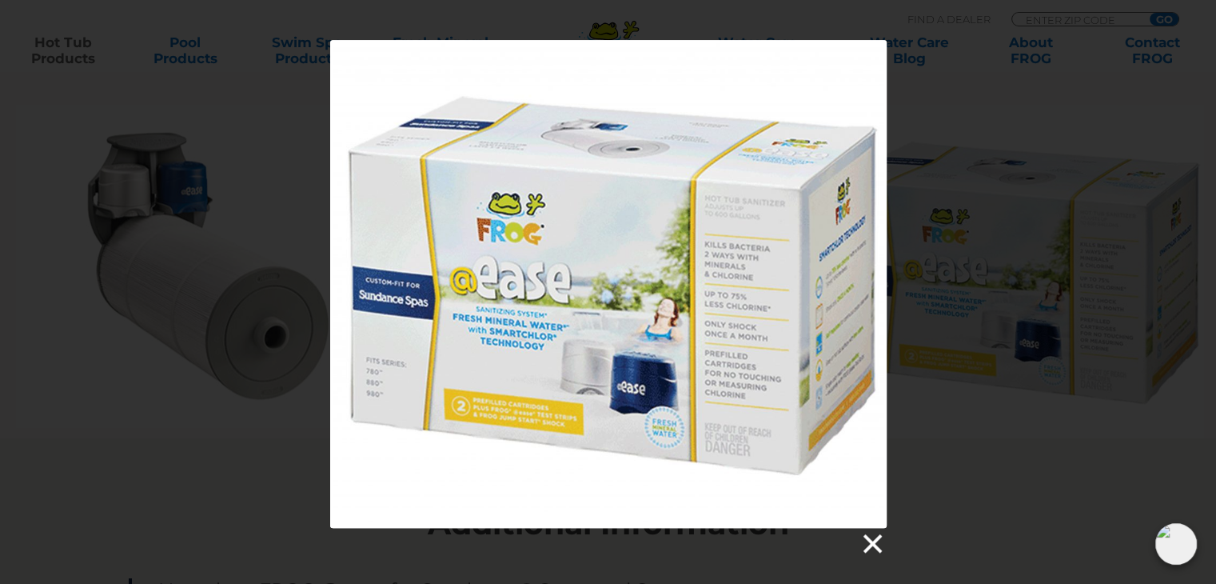
click at [874, 548] on link at bounding box center [871, 544] width 24 height 24
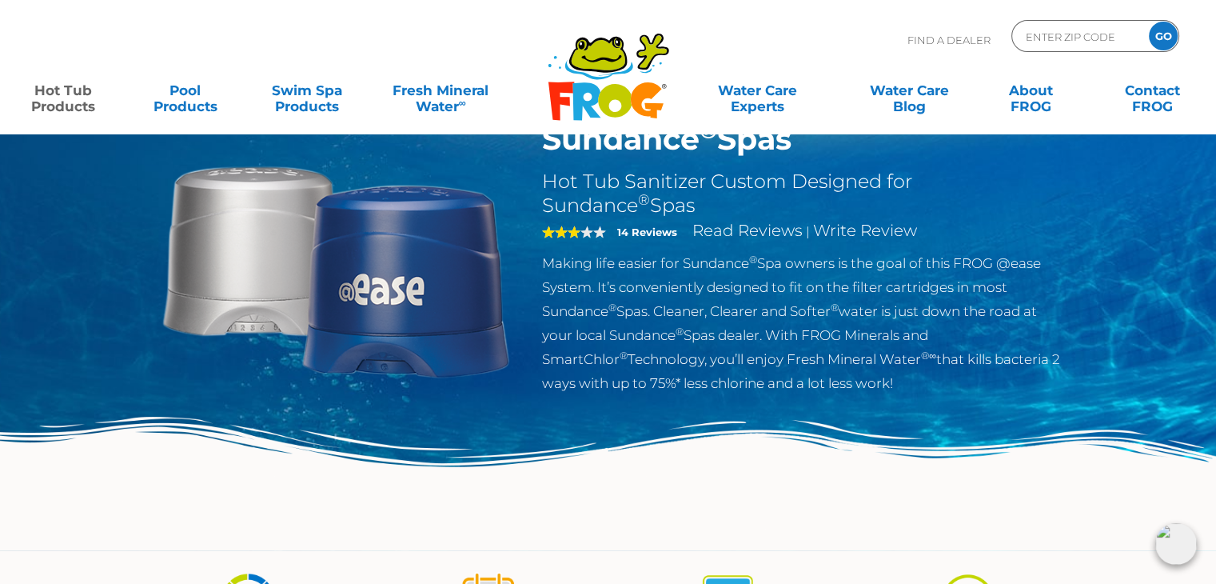
scroll to position [0, 0]
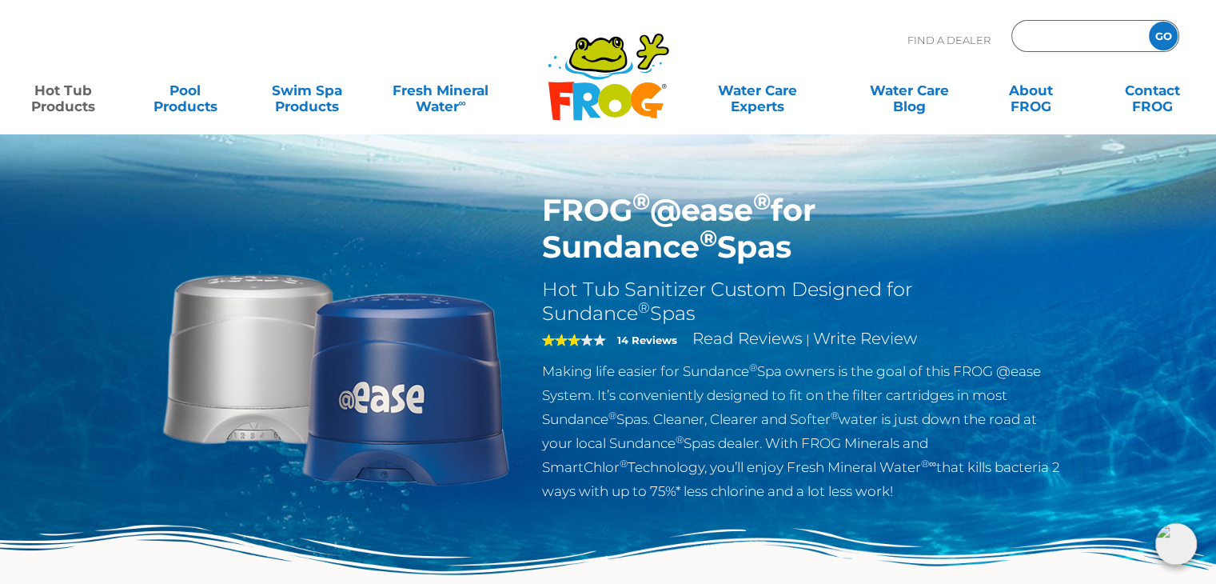
click at [1060, 42] on input "Zip Code Form" at bounding box center [1078, 36] width 108 height 23
type input "85140"
click at [1164, 37] on input "GO" at bounding box center [1163, 36] width 29 height 29
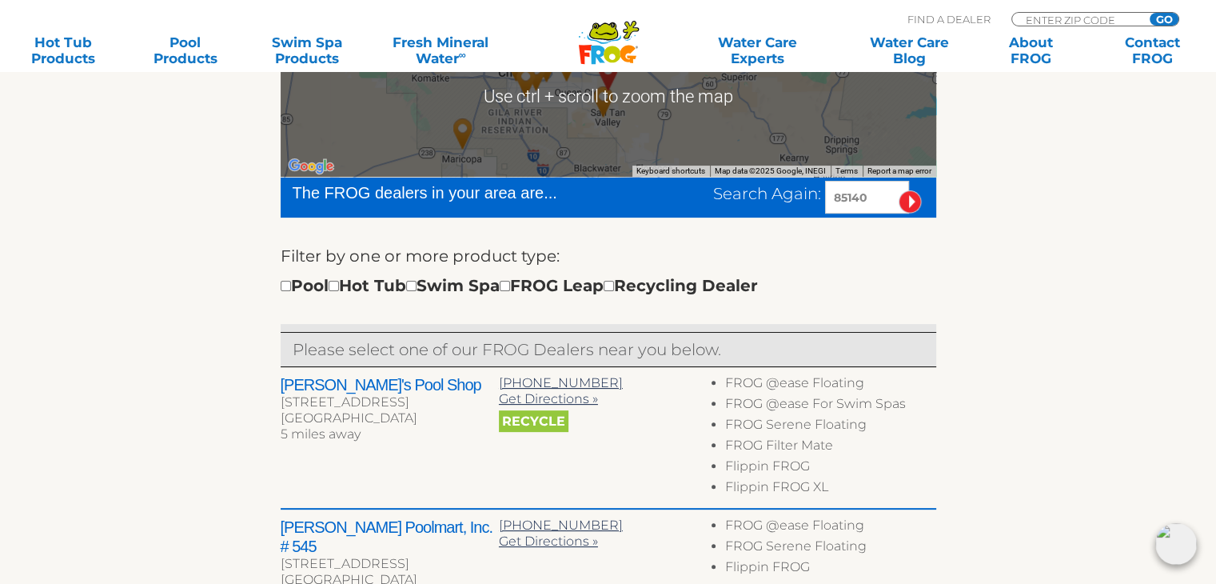
scroll to position [400, 0]
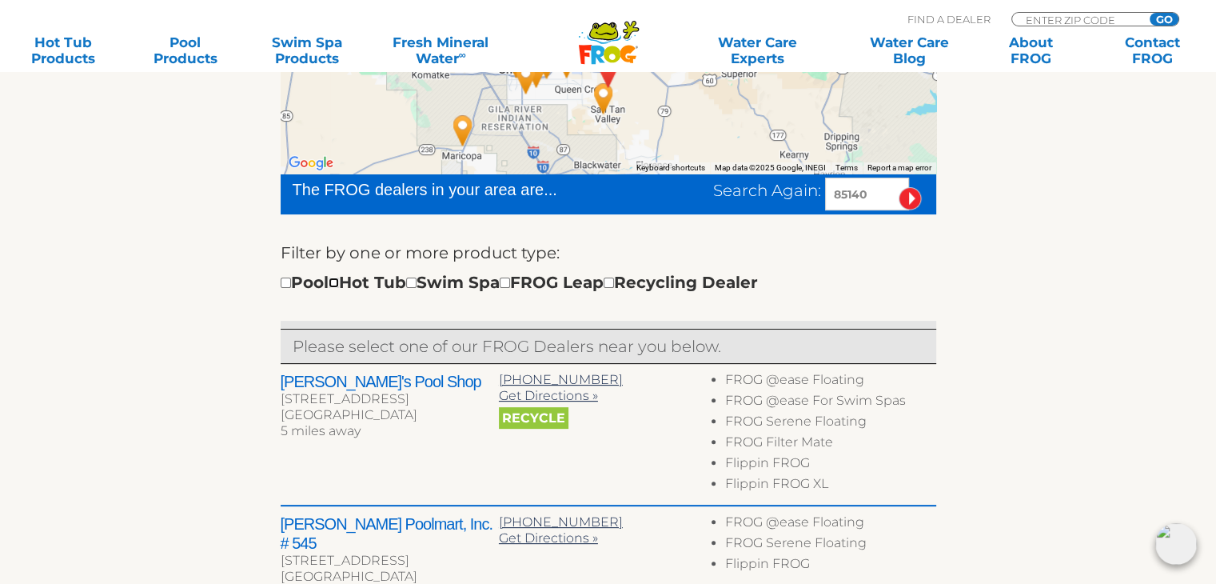
click at [339, 285] on input "checkbox" at bounding box center [334, 282] width 10 height 10
checkbox input "true"
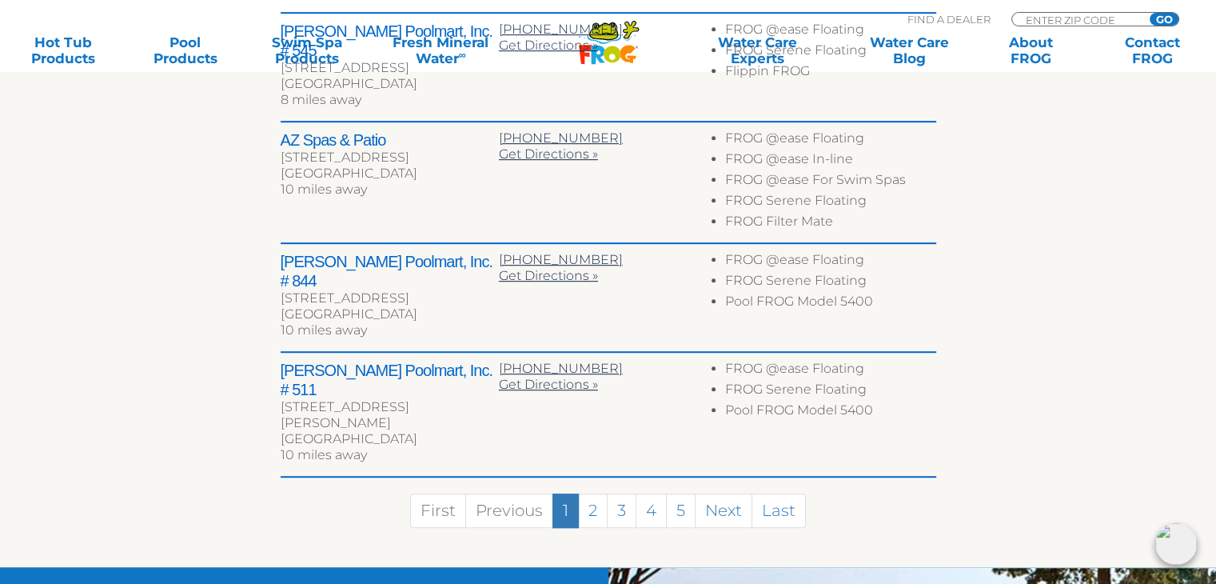
scroll to position [972, 0]
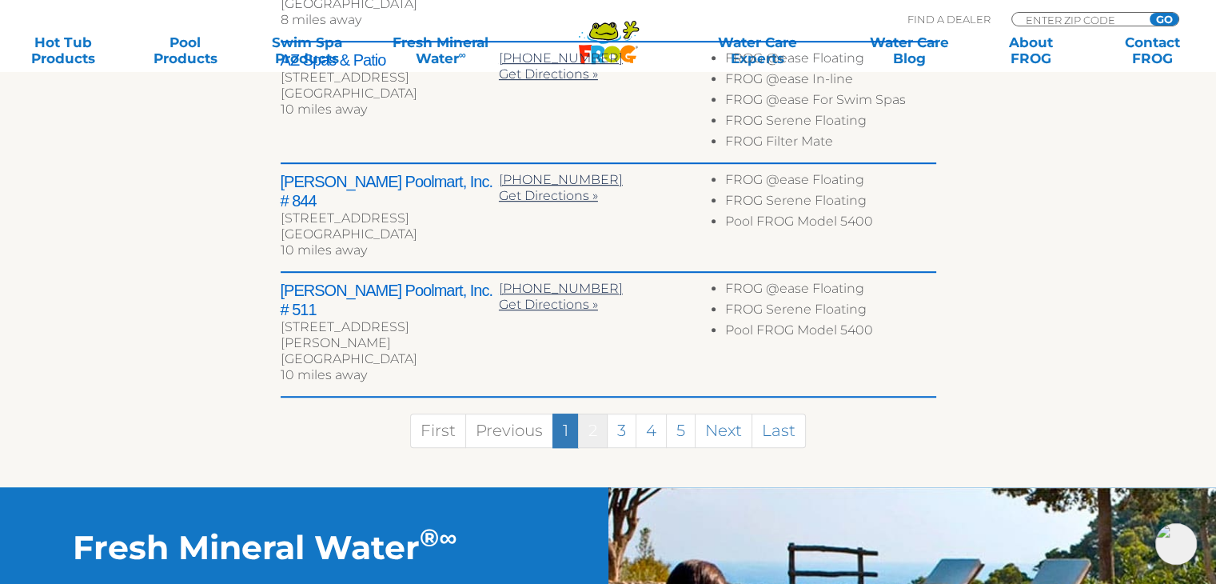
click at [591, 413] on link "2" at bounding box center [593, 430] width 30 height 34
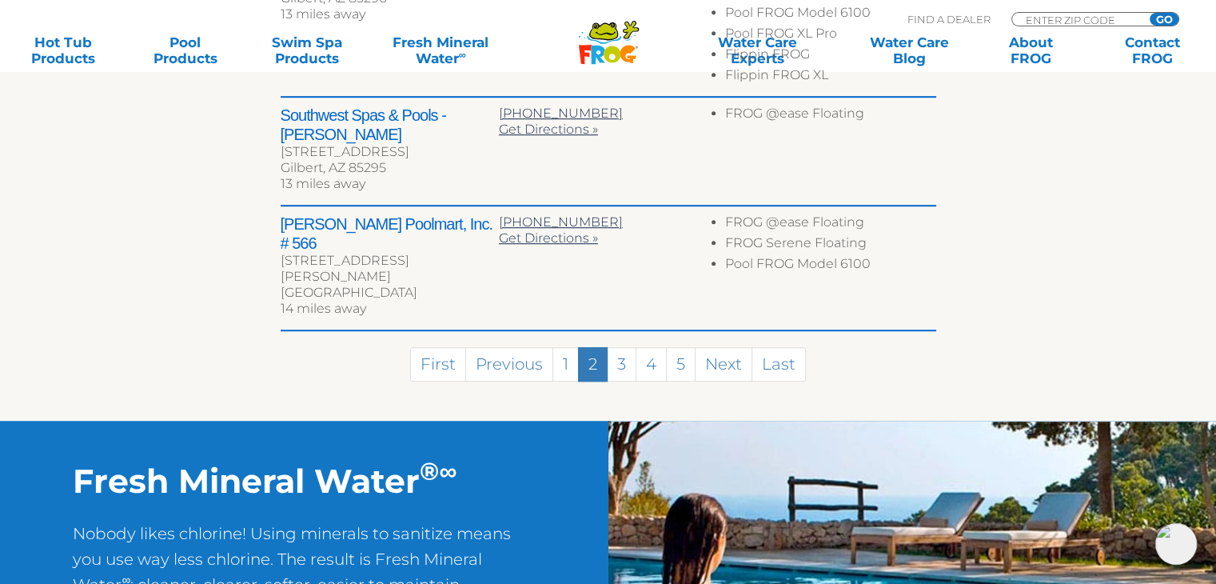
scroll to position [1089, 0]
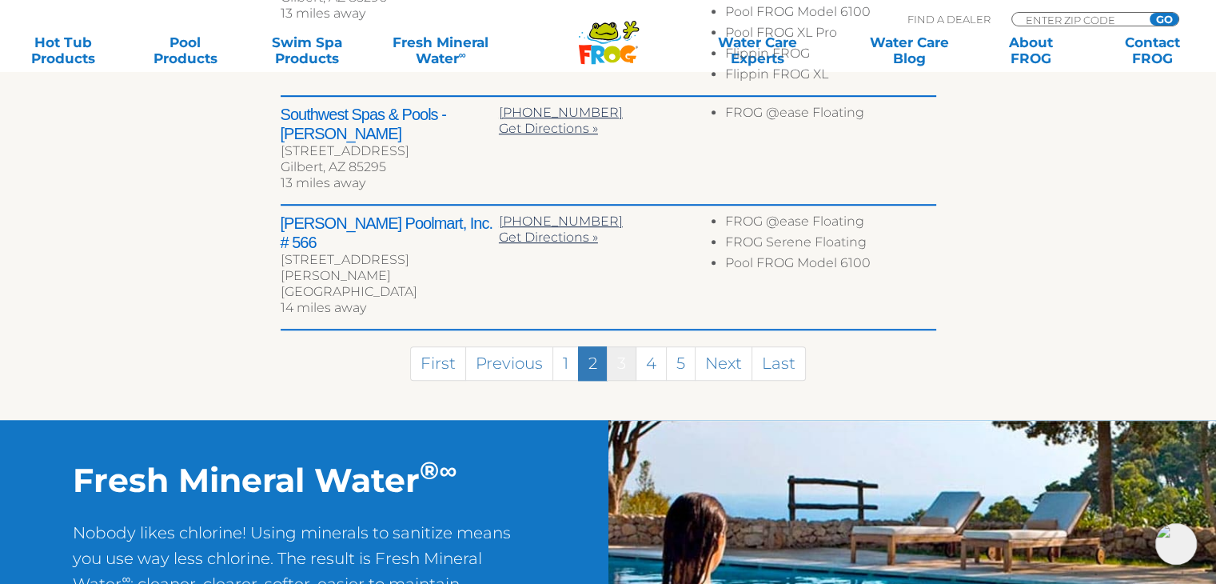
click at [622, 346] on link "3" at bounding box center [622, 363] width 30 height 34
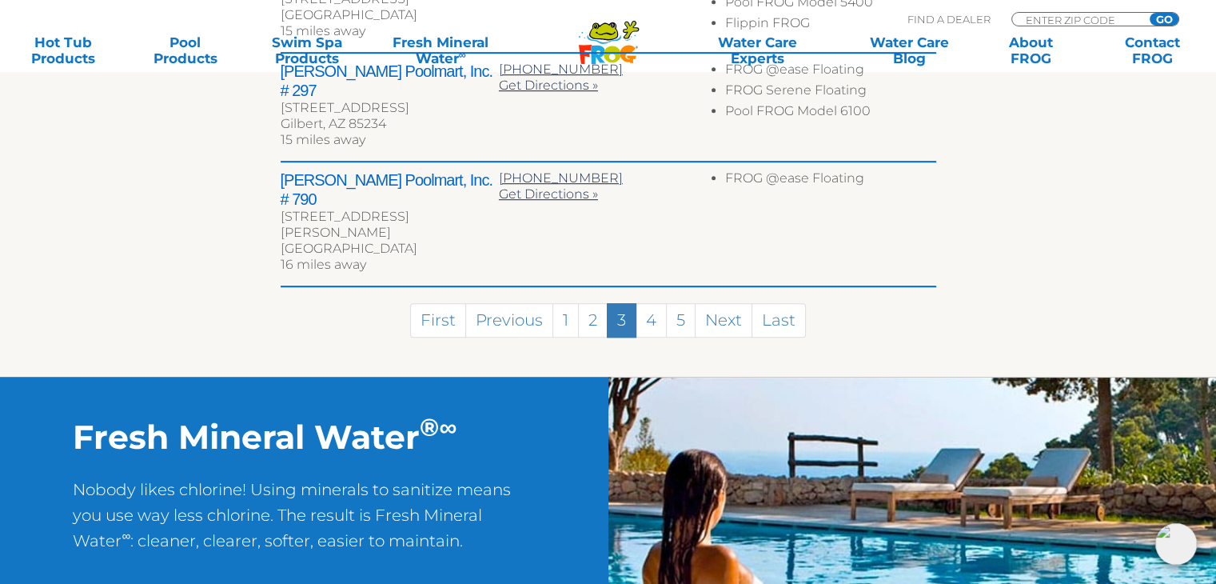
scroll to position [1085, 0]
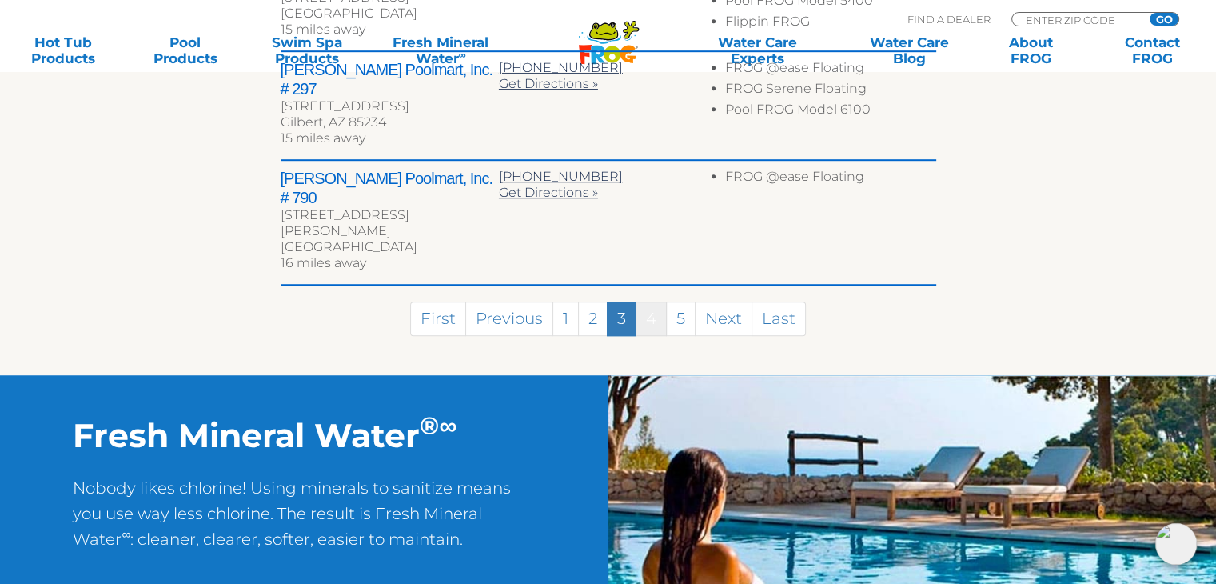
click at [652, 301] on link "4" at bounding box center [650, 318] width 31 height 34
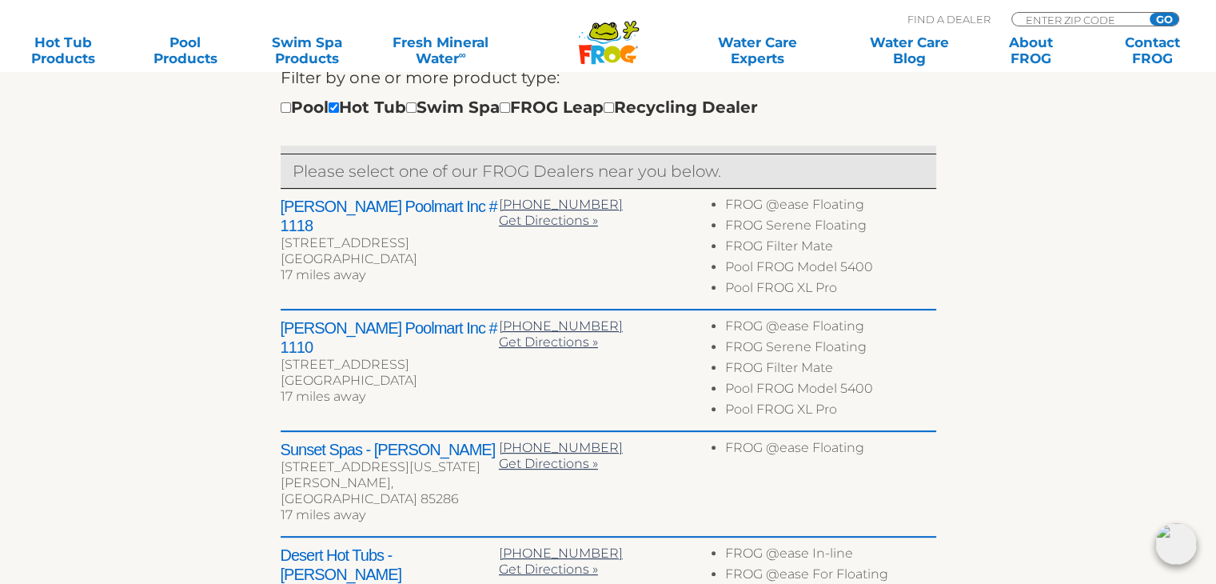
scroll to position [547, 0]
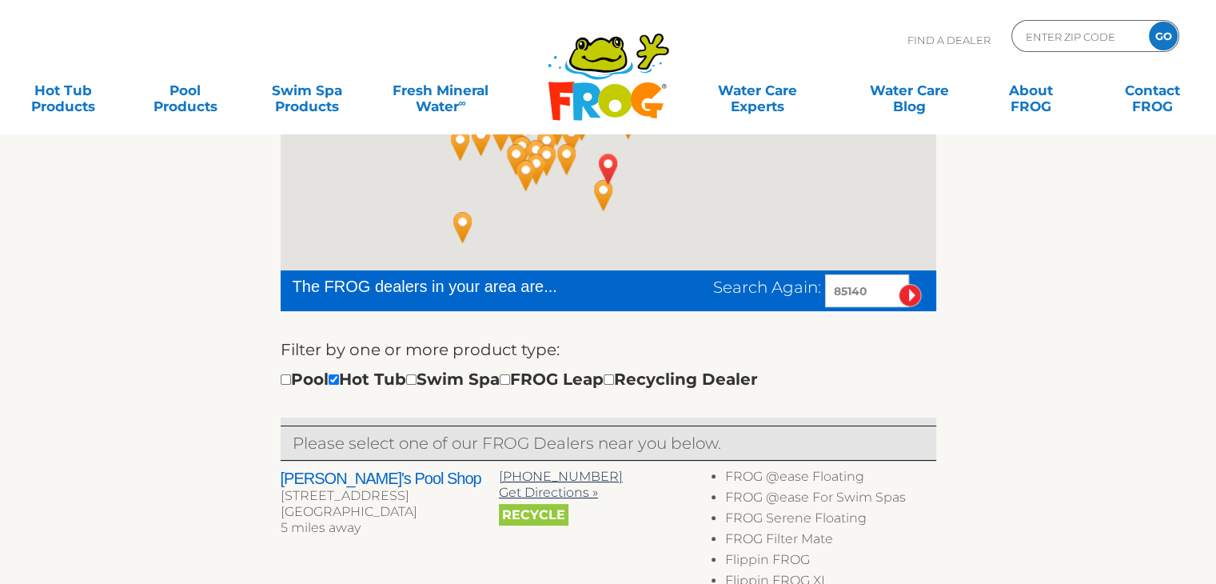
scroll to position [400, 0]
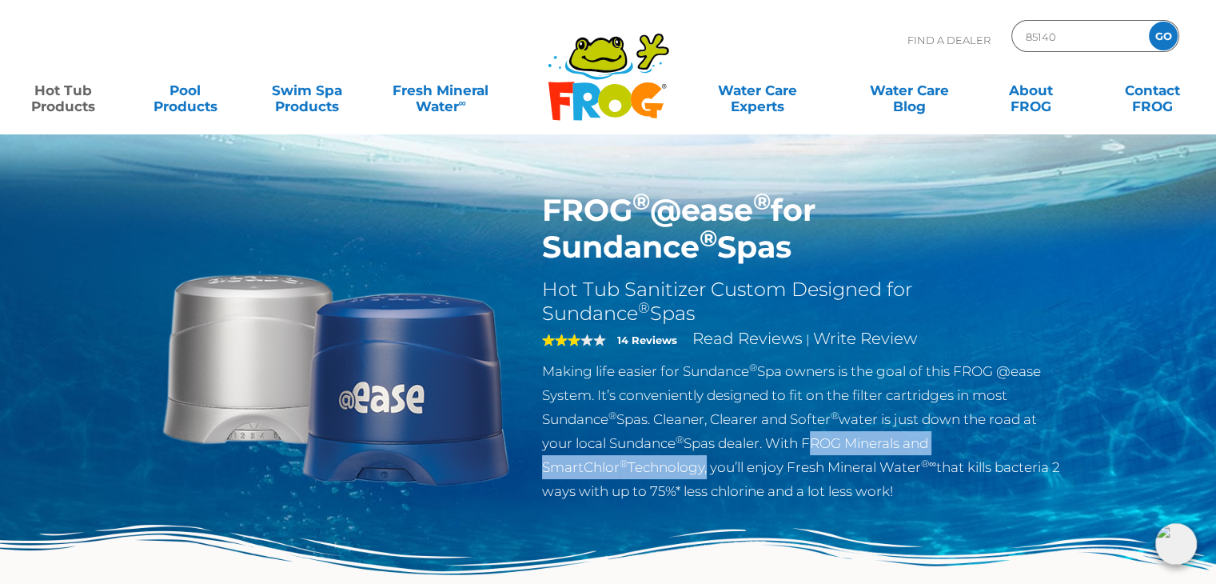
drag, startPoint x: 813, startPoint y: 436, endPoint x: 705, endPoint y: 474, distance: 114.5
click at [705, 474] on p "Making life easier for Sundance ® Spa owners is the goal of this FROG @ease Sys…" at bounding box center [803, 431] width 522 height 144
copy p "FROG Minerals and SmartChlor ® Technology"
click at [1161, 103] on link "Contact FROG" at bounding box center [1152, 90] width 94 height 32
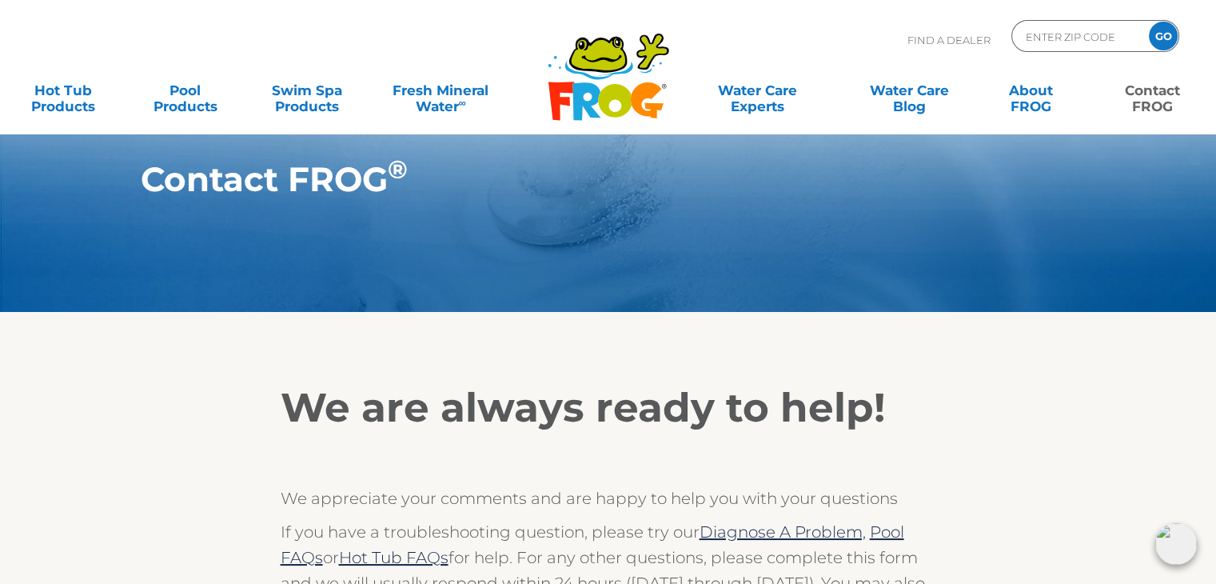
click at [1164, 97] on link "Contact FROG" at bounding box center [1152, 90] width 94 height 32
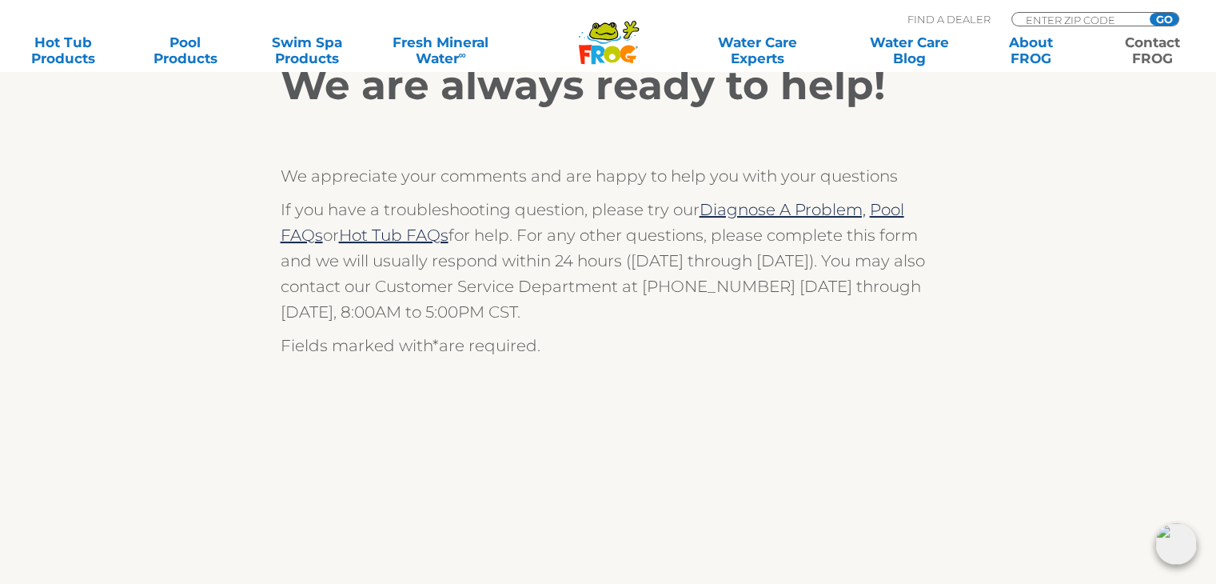
scroll to position [320, 0]
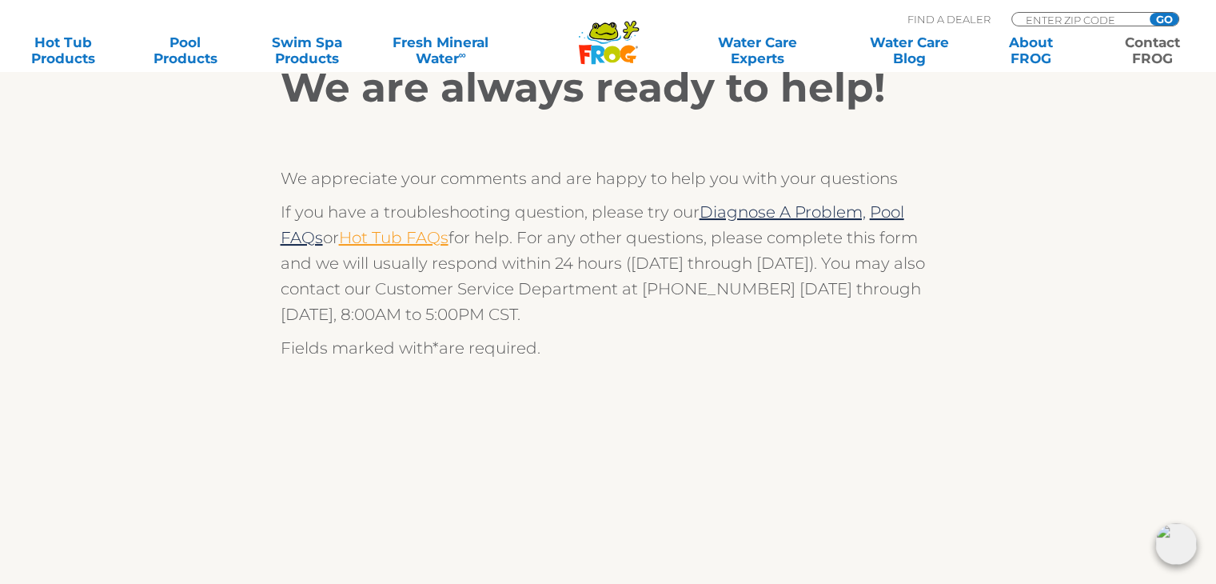
click at [398, 239] on link "Hot Tub FAQs" at bounding box center [394, 237] width 110 height 19
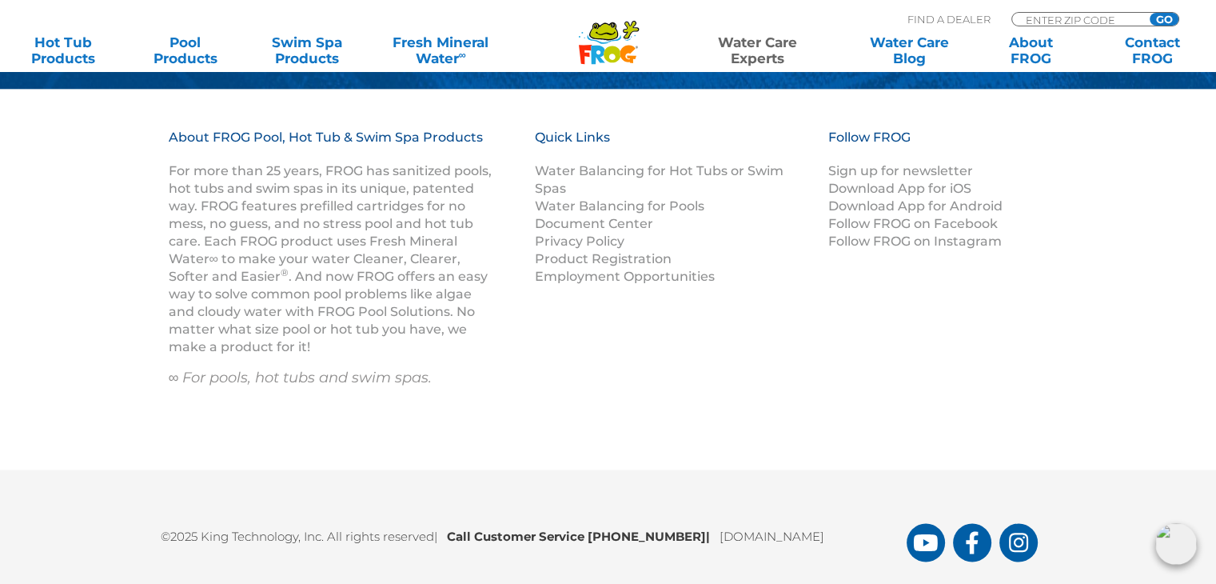
scroll to position [2699, 0]
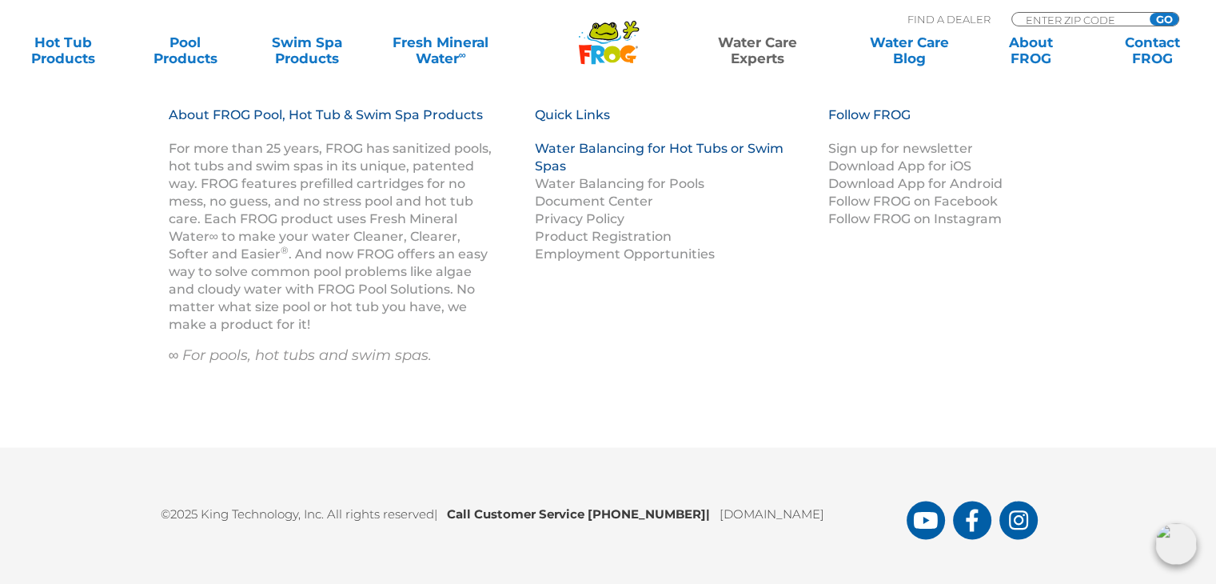
click at [550, 141] on link "Water Balancing for Hot Tubs or Swim Spas" at bounding box center [659, 157] width 249 height 33
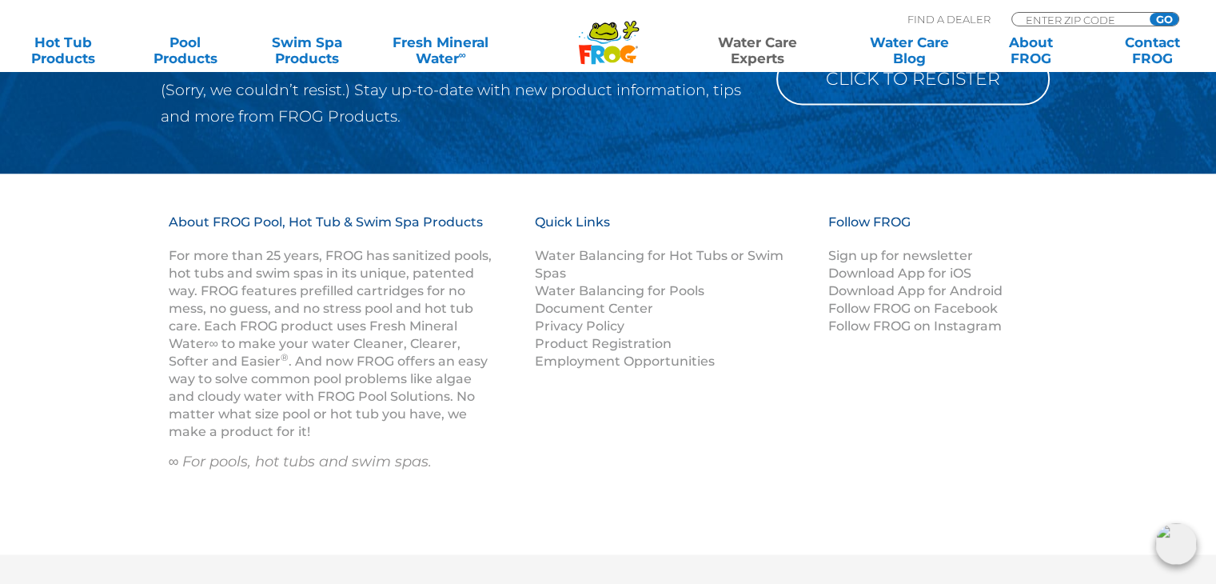
scroll to position [2398, 0]
